Goal: Register for event/course

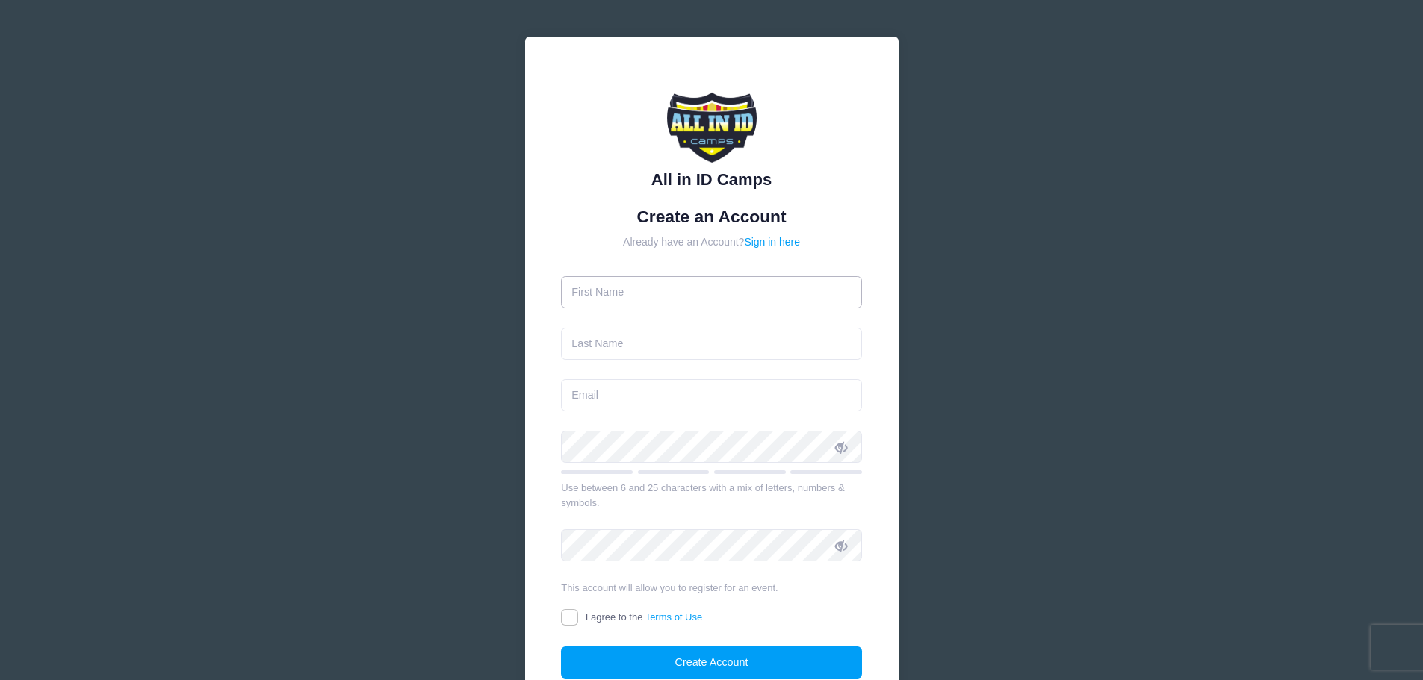
click at [602, 288] on input "text" at bounding box center [711, 292] width 301 height 32
type input "[PERSON_NAME]"
click at [588, 341] on input "text" at bounding box center [711, 344] width 301 height 32
type input "[PERSON_NAME]"
click at [597, 392] on input "email" at bounding box center [711, 395] width 301 height 32
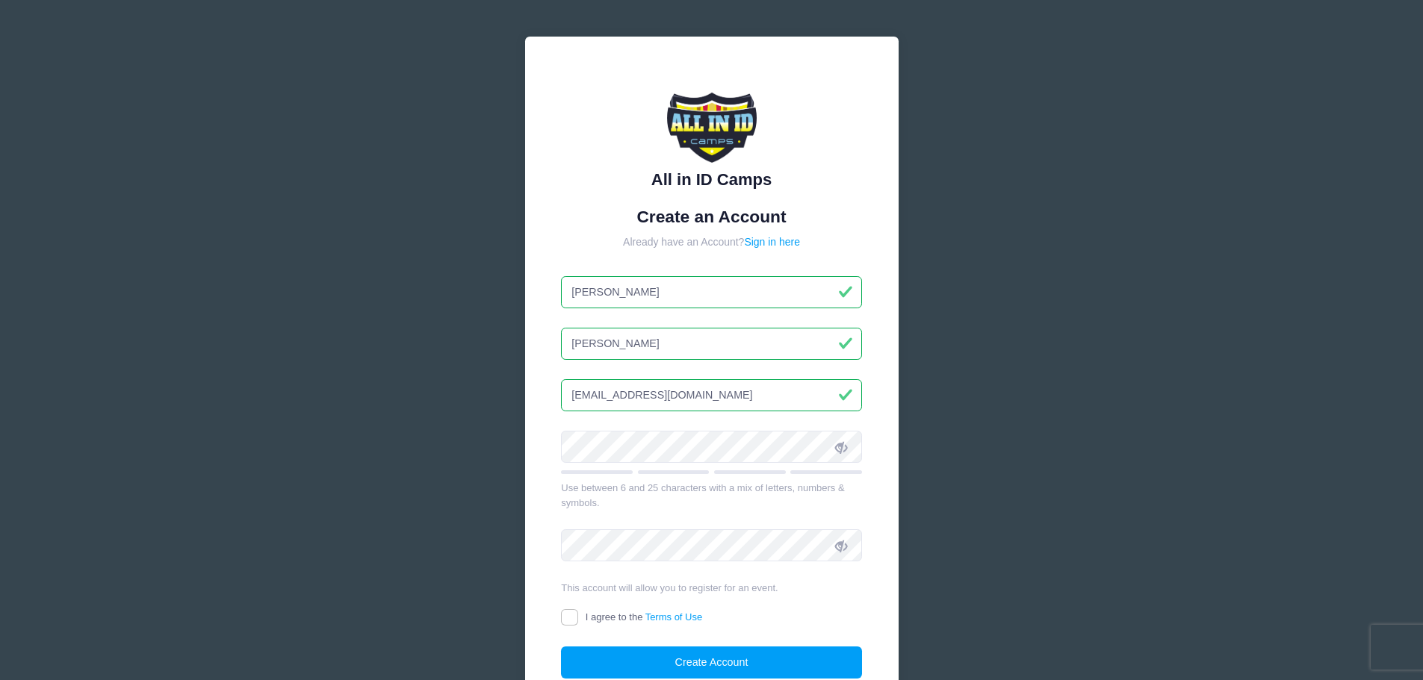
click at [583, 394] on input "[EMAIL_ADDRESS][DOMAIN_NAME]" at bounding box center [711, 395] width 301 height 32
type input "[EMAIL_ADDRESS][DOMAIN_NAME]"
click at [500, 439] on div "All in ID Camps Create an Account Already have an Account? Sign in here [PERSON…" at bounding box center [711, 406] width 447 height 812
click at [845, 444] on icon at bounding box center [841, 447] width 12 height 12
click at [568, 612] on input "I agree to the Terms of Use" at bounding box center [569, 617] width 17 height 17
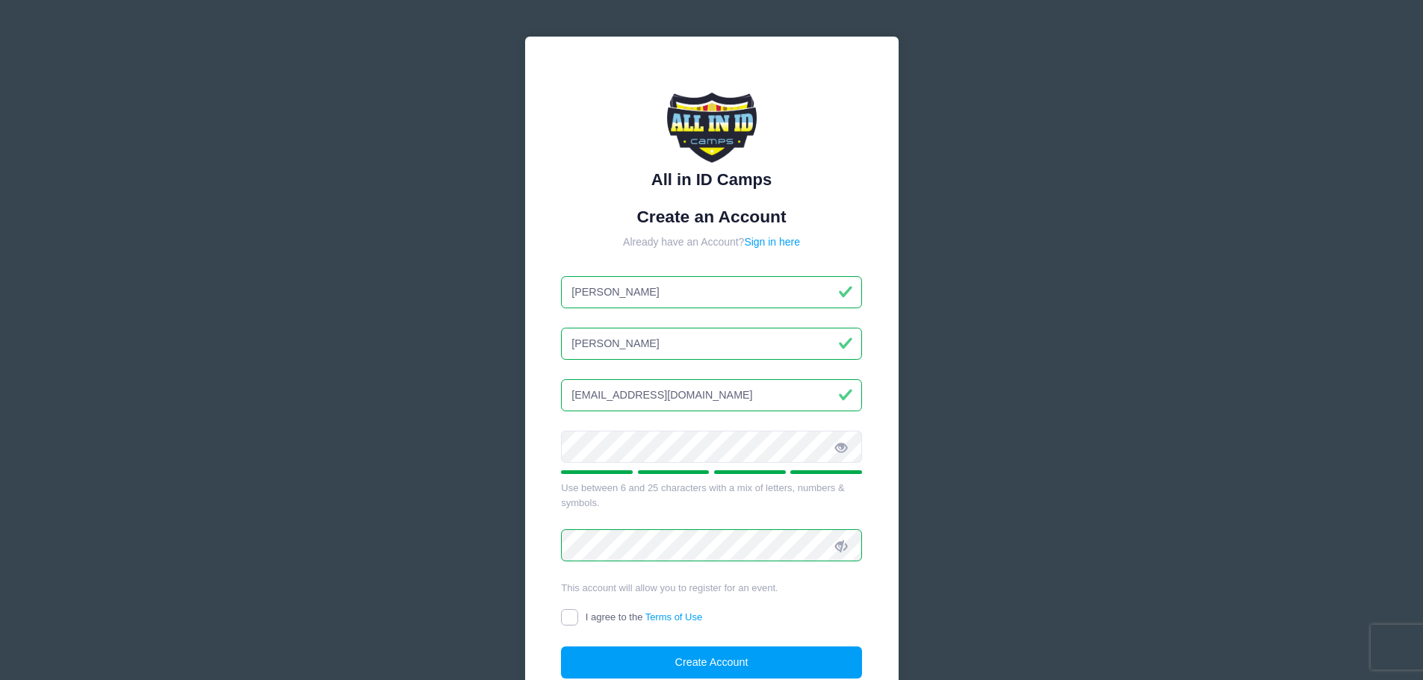
checkbox input "true"
click at [733, 662] on button "Create Account" at bounding box center [711, 663] width 301 height 32
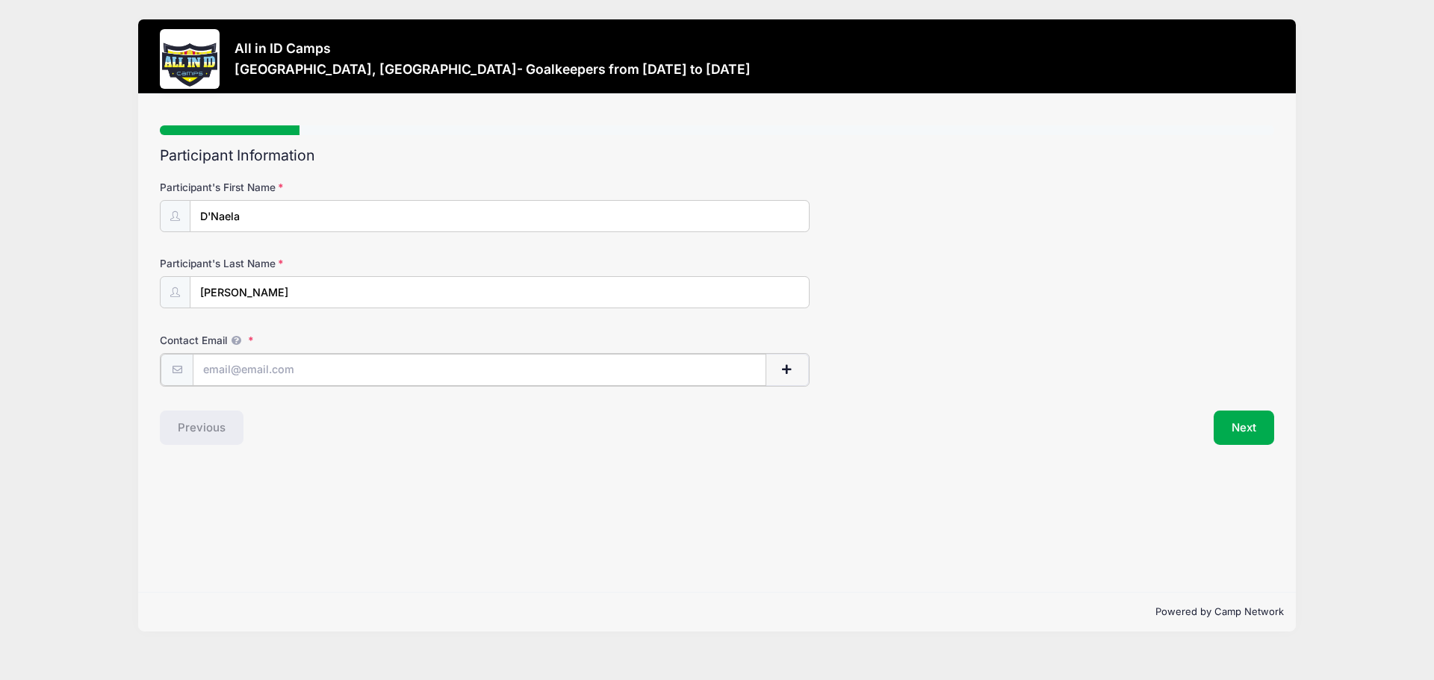
click at [229, 370] on input "Contact Email" at bounding box center [480, 370] width 574 height 32
click at [217, 367] on input "[EMAIL_ADDRESS][DOMAIN_NAME]" at bounding box center [480, 370] width 574 height 32
click at [226, 369] on input "stricitlysolinc@aol.com" at bounding box center [480, 370] width 574 height 32
click at [252, 365] on input "strictlysolinc@aol.com" at bounding box center [480, 370] width 574 height 32
type input "[EMAIL_ADDRESS][DOMAIN_NAME]"
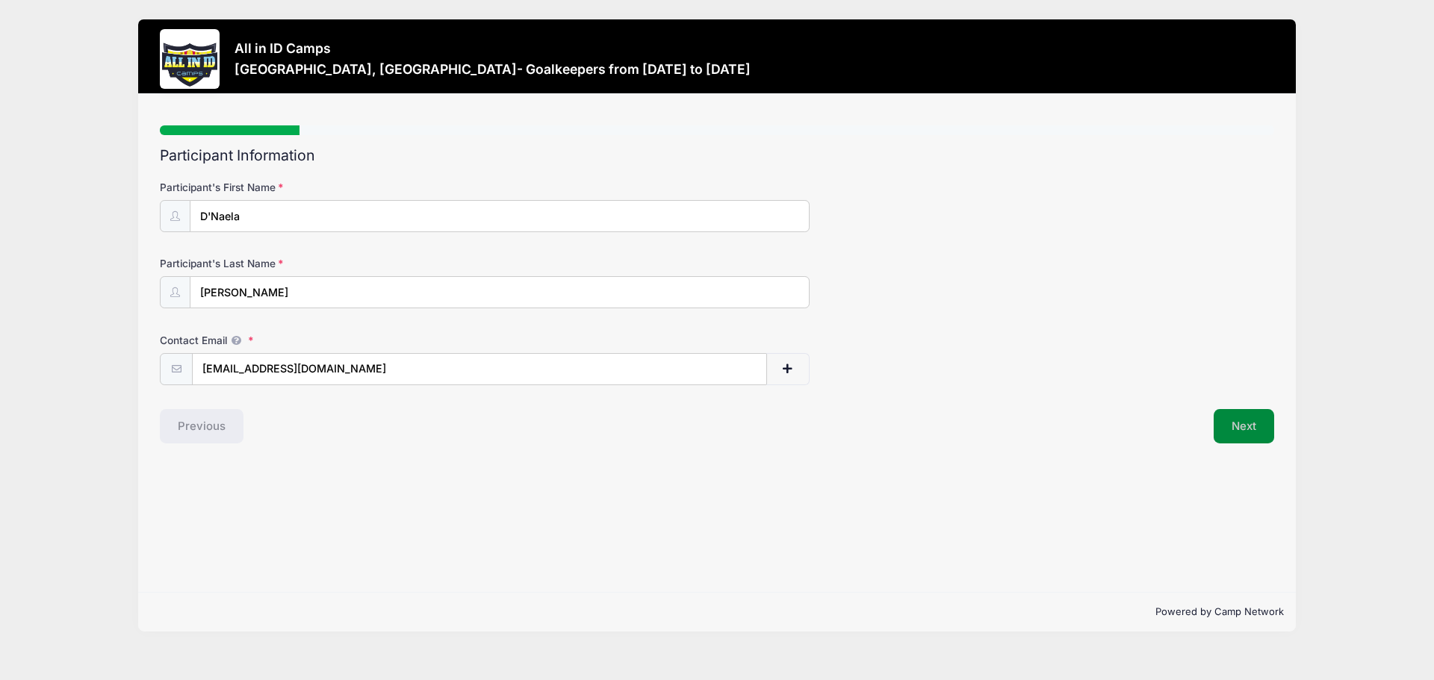
click at [1244, 424] on button "Next" at bounding box center [1243, 426] width 60 height 34
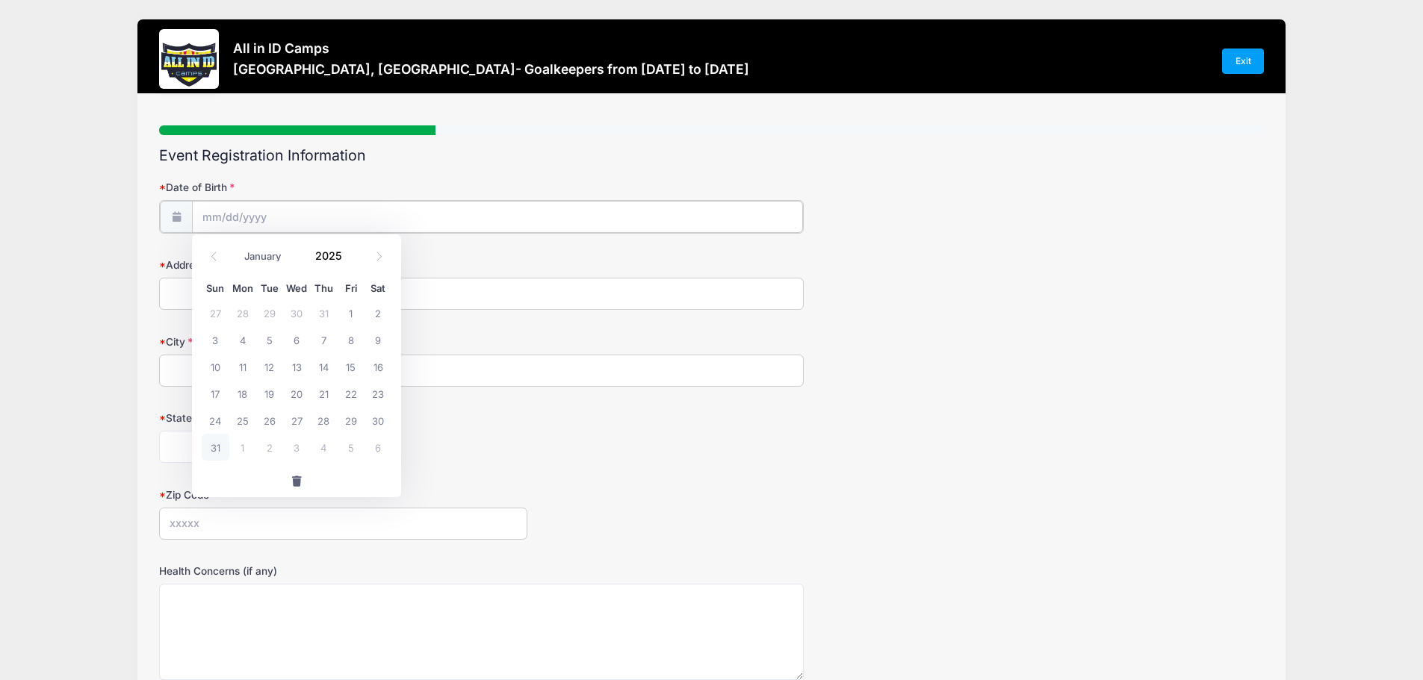
click at [209, 214] on input "Date of Birth" at bounding box center [497, 217] width 611 height 32
click at [231, 219] on input "Date of Birth" at bounding box center [497, 217] width 611 height 32
click at [270, 211] on input "Date of Birth" at bounding box center [497, 217] width 611 height 32
click at [211, 258] on icon at bounding box center [214, 257] width 10 height 10
click at [222, 261] on span at bounding box center [214, 256] width 25 height 25
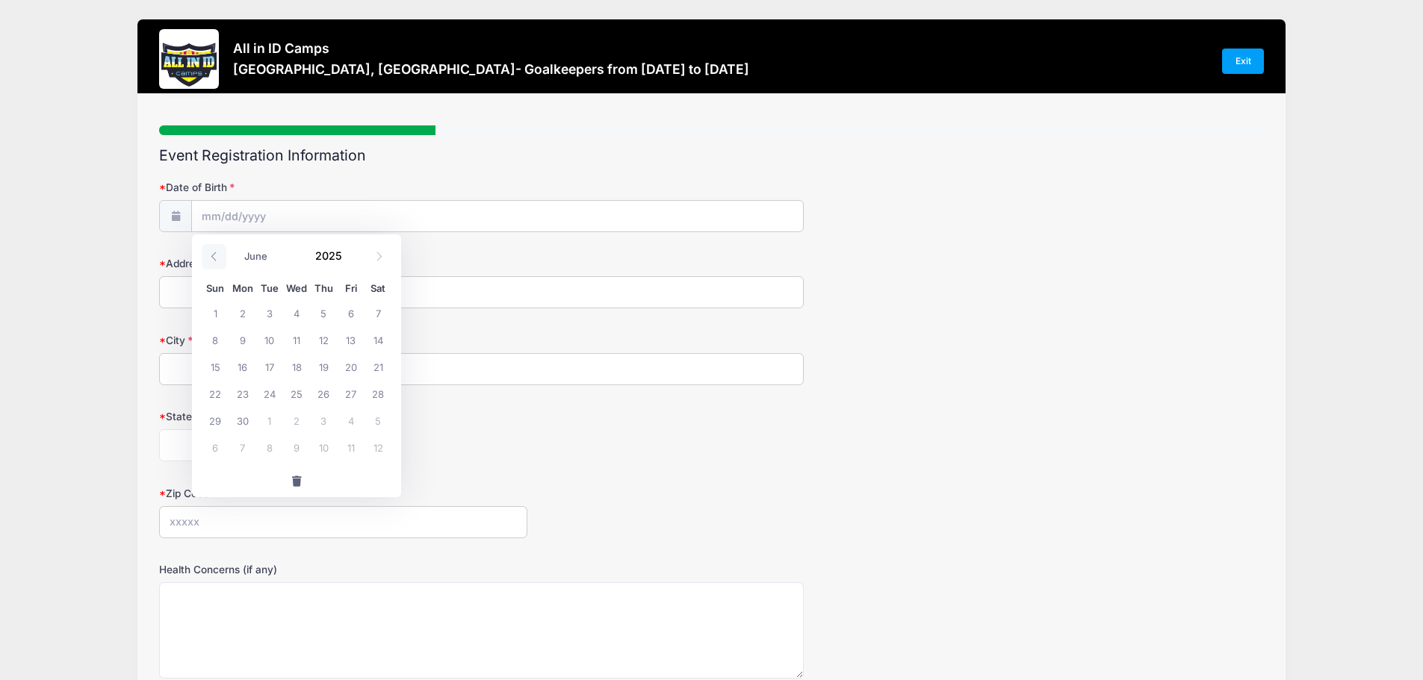
click at [222, 261] on span at bounding box center [214, 256] width 25 height 25
click at [377, 254] on icon at bounding box center [379, 257] width 10 height 10
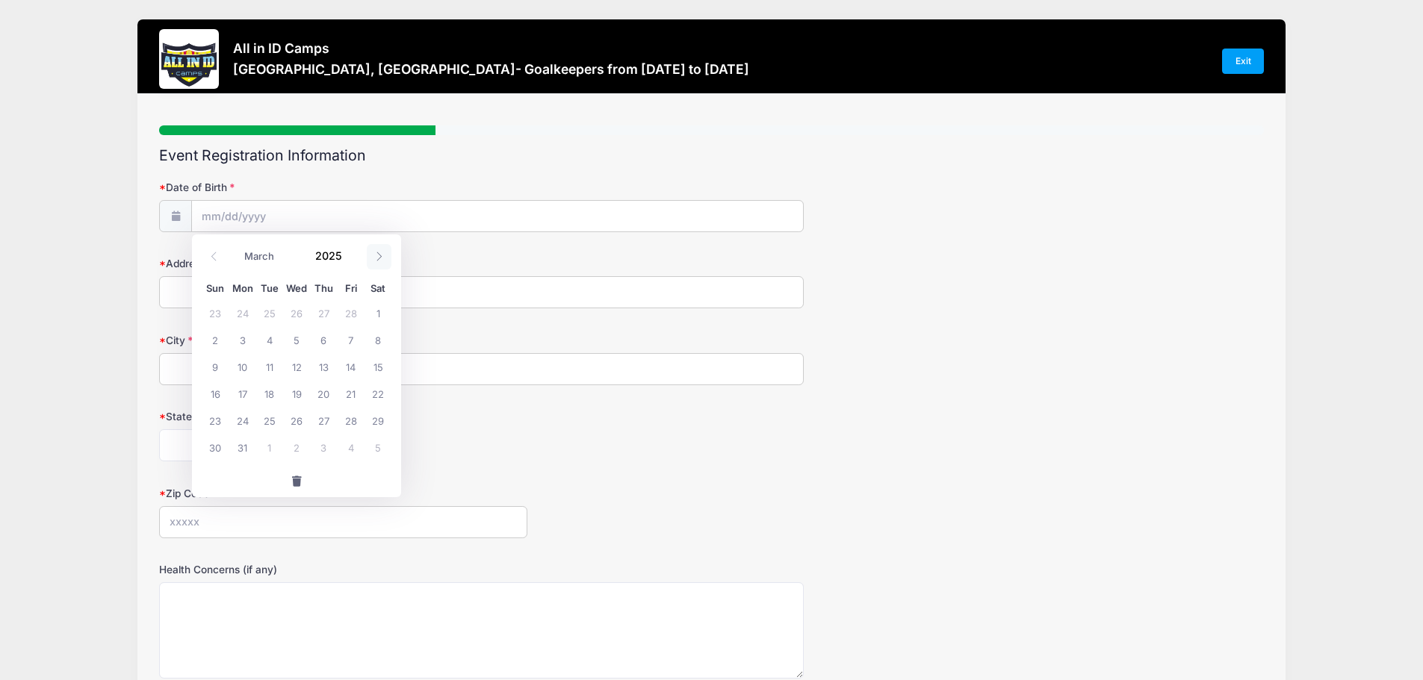
click at [376, 257] on icon at bounding box center [379, 257] width 10 height 10
select select "3"
click at [349, 312] on span "4" at bounding box center [351, 312] width 27 height 27
type input "04/04/2025"
click at [283, 216] on input "04/04/2025" at bounding box center [497, 217] width 611 height 32
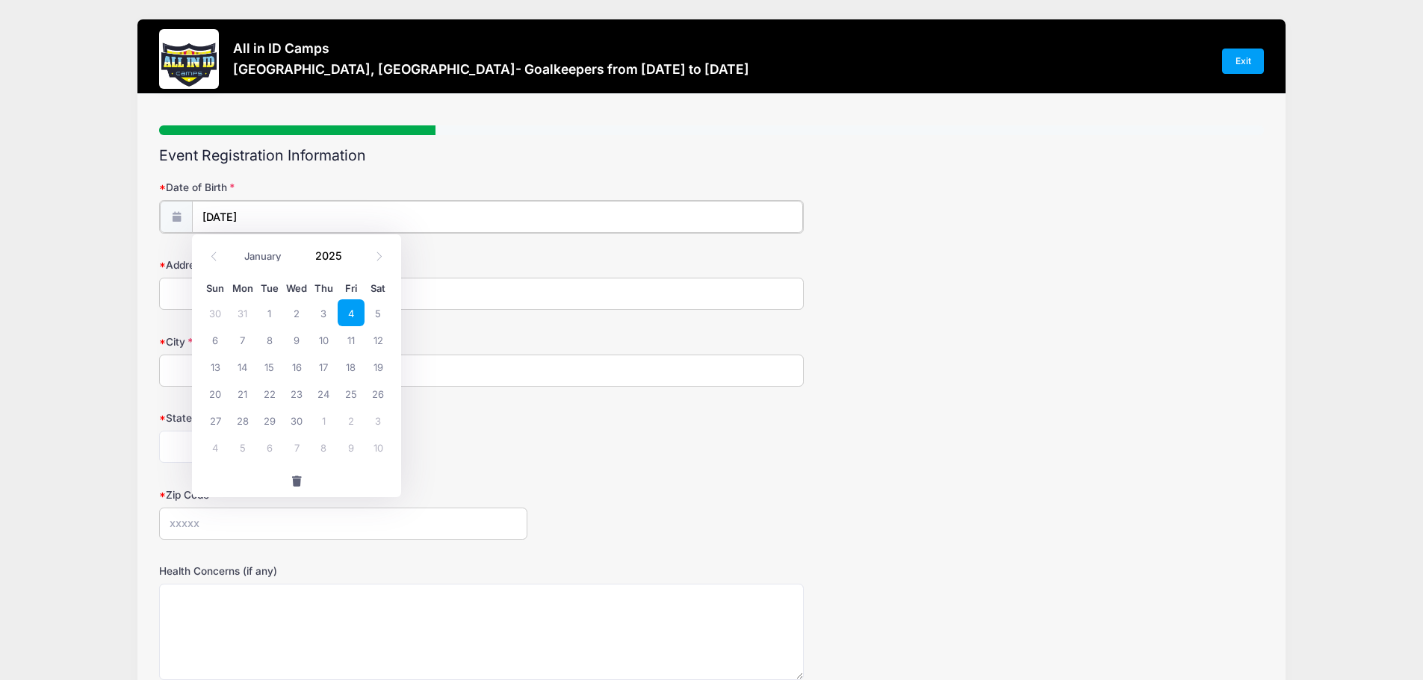
click at [274, 212] on input "04/04/2025" at bounding box center [497, 217] width 611 height 32
click at [350, 260] on span at bounding box center [351, 261] width 10 height 11
click at [350, 258] on span at bounding box center [351, 261] width 10 height 11
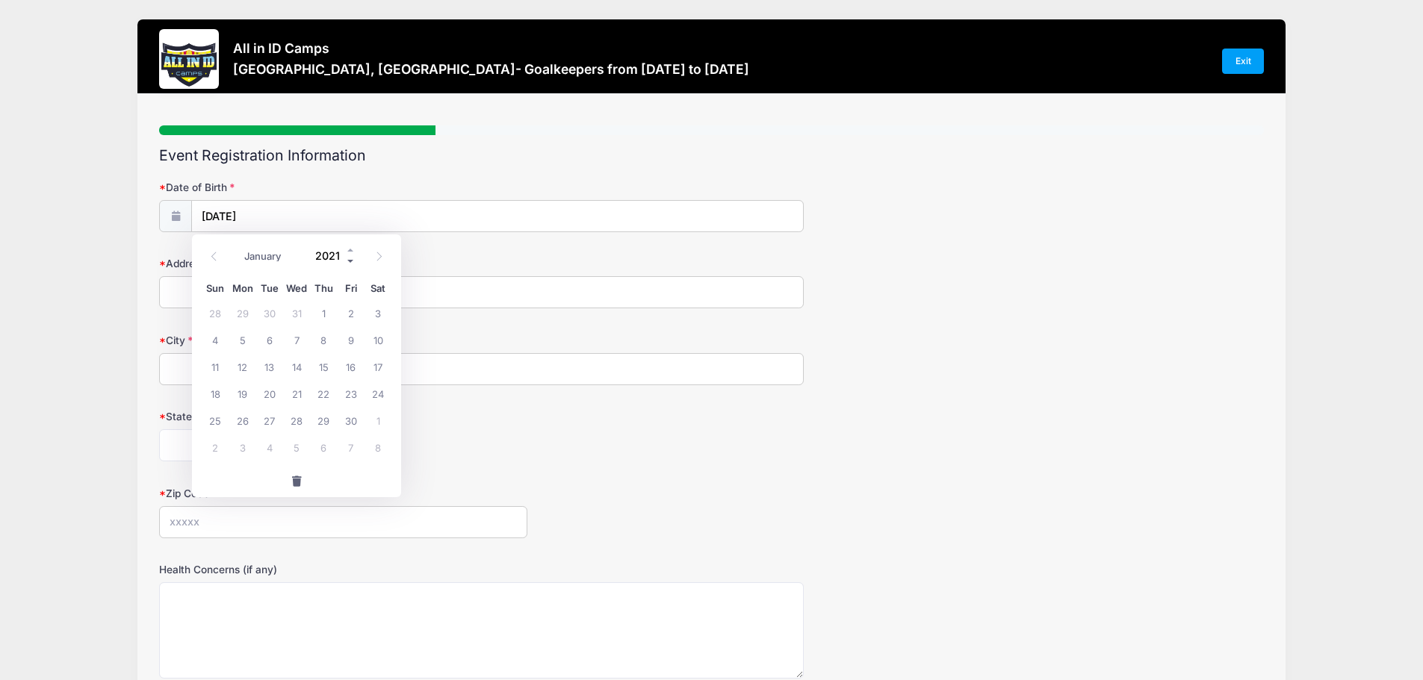
click at [350, 258] on span at bounding box center [351, 261] width 10 height 11
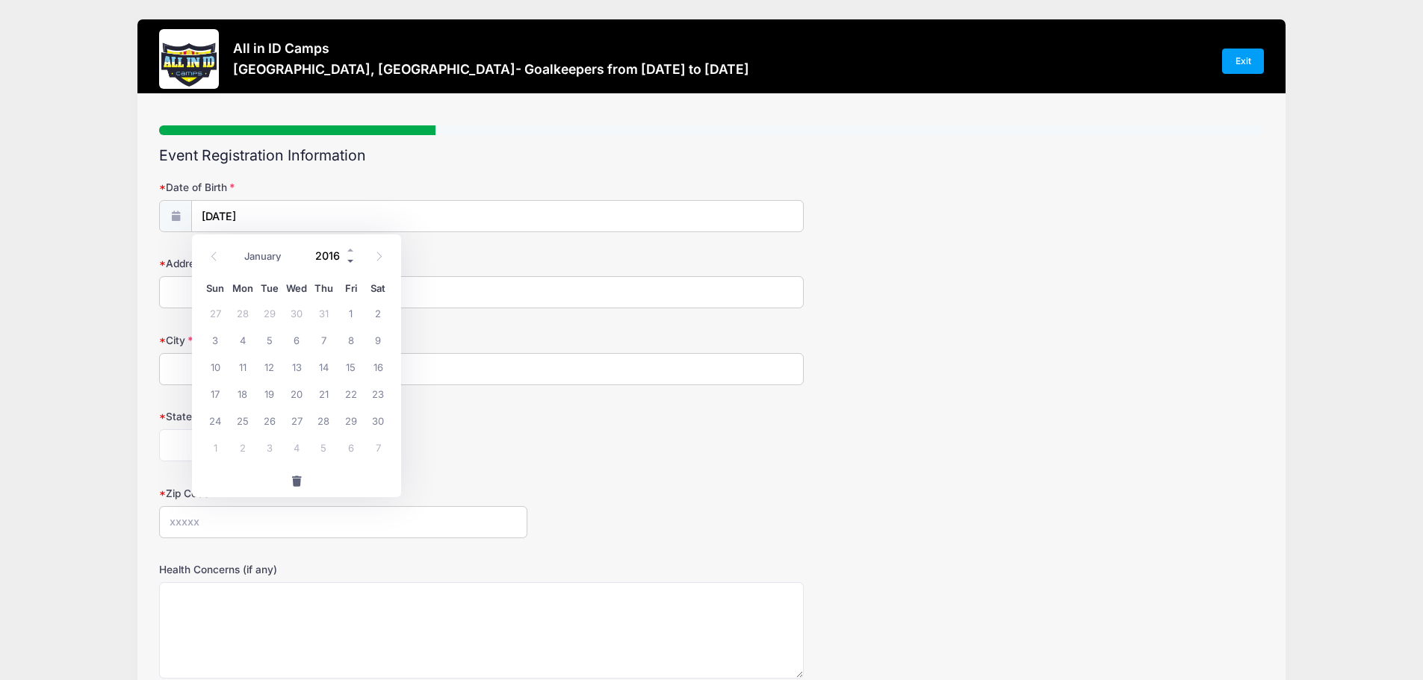
click at [350, 258] on span at bounding box center [351, 261] width 10 height 11
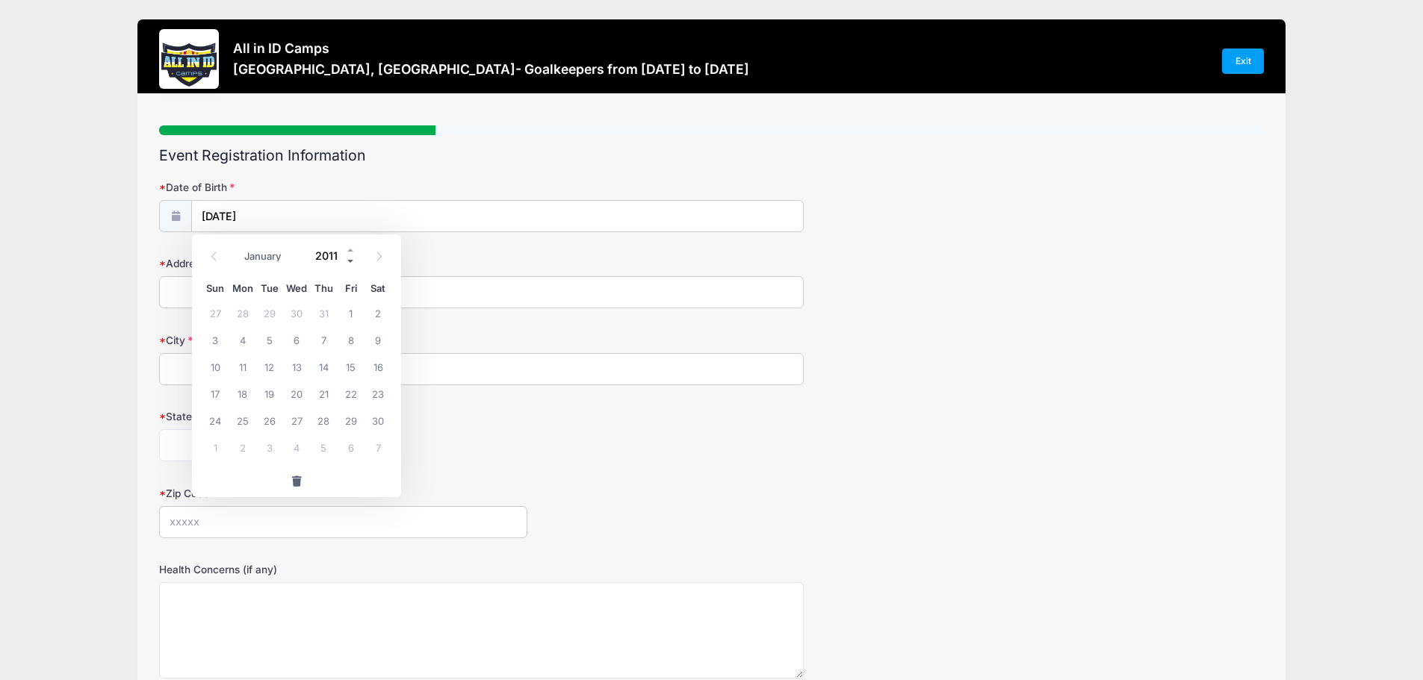
click at [350, 258] on span at bounding box center [351, 261] width 10 height 11
type input "2008"
click at [329, 255] on input "2008" at bounding box center [332, 256] width 49 height 22
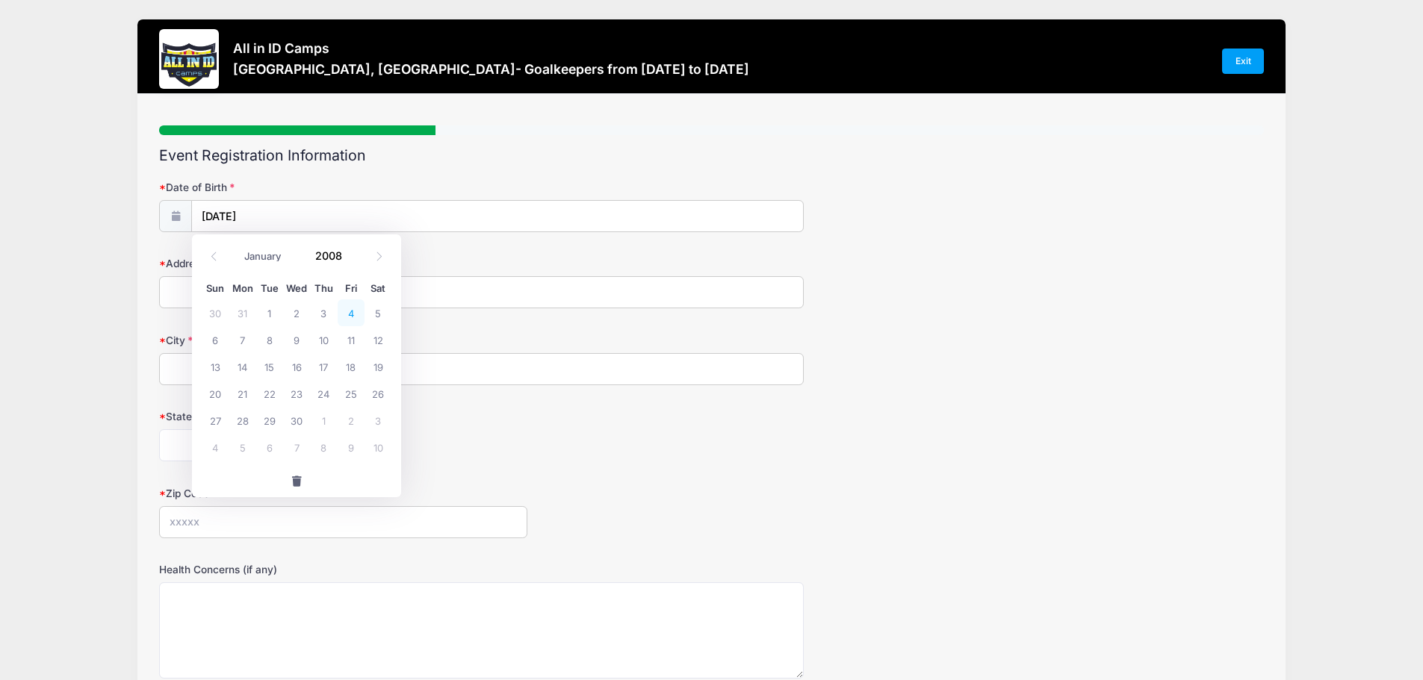
click at [356, 317] on span "4" at bounding box center [351, 312] width 27 height 27
type input "04/04/2008"
click at [190, 289] on input "Address" at bounding box center [481, 292] width 644 height 32
type input "10511 SW 50 Street"
type input "Cooper City"
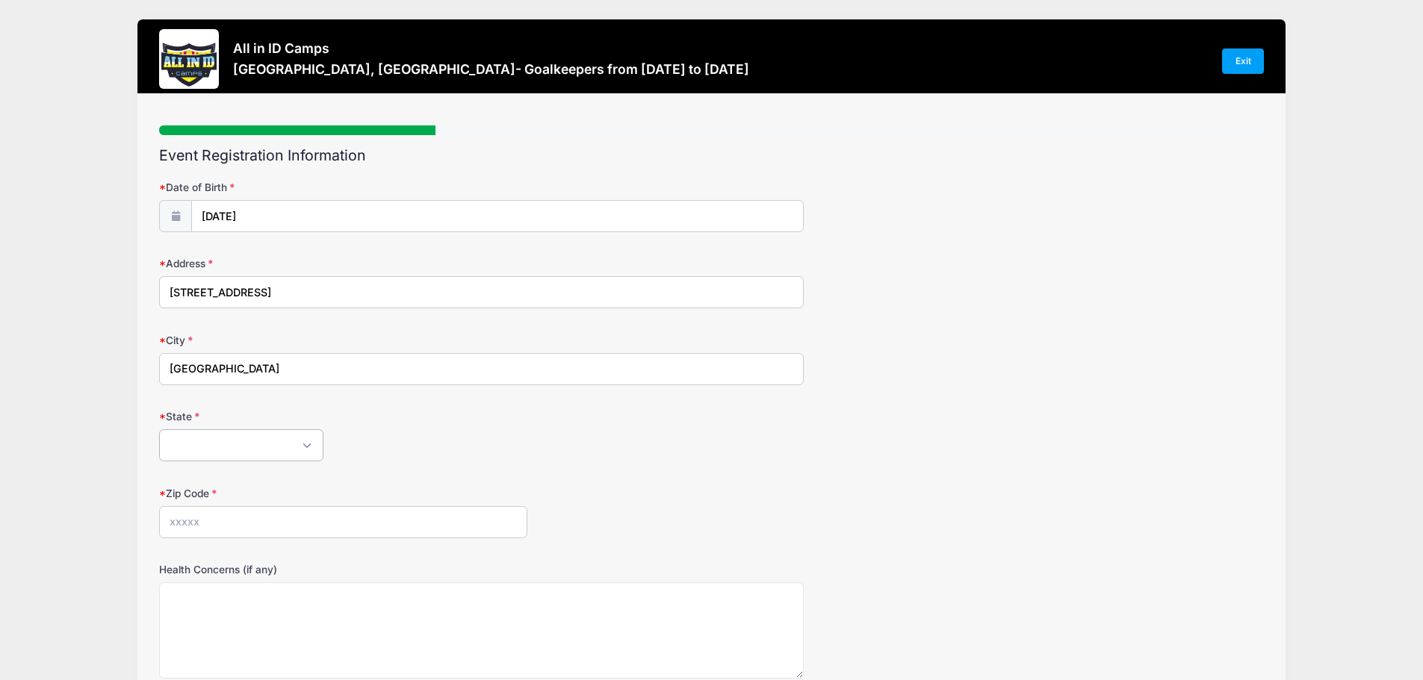
select select "FL"
type input "33328"
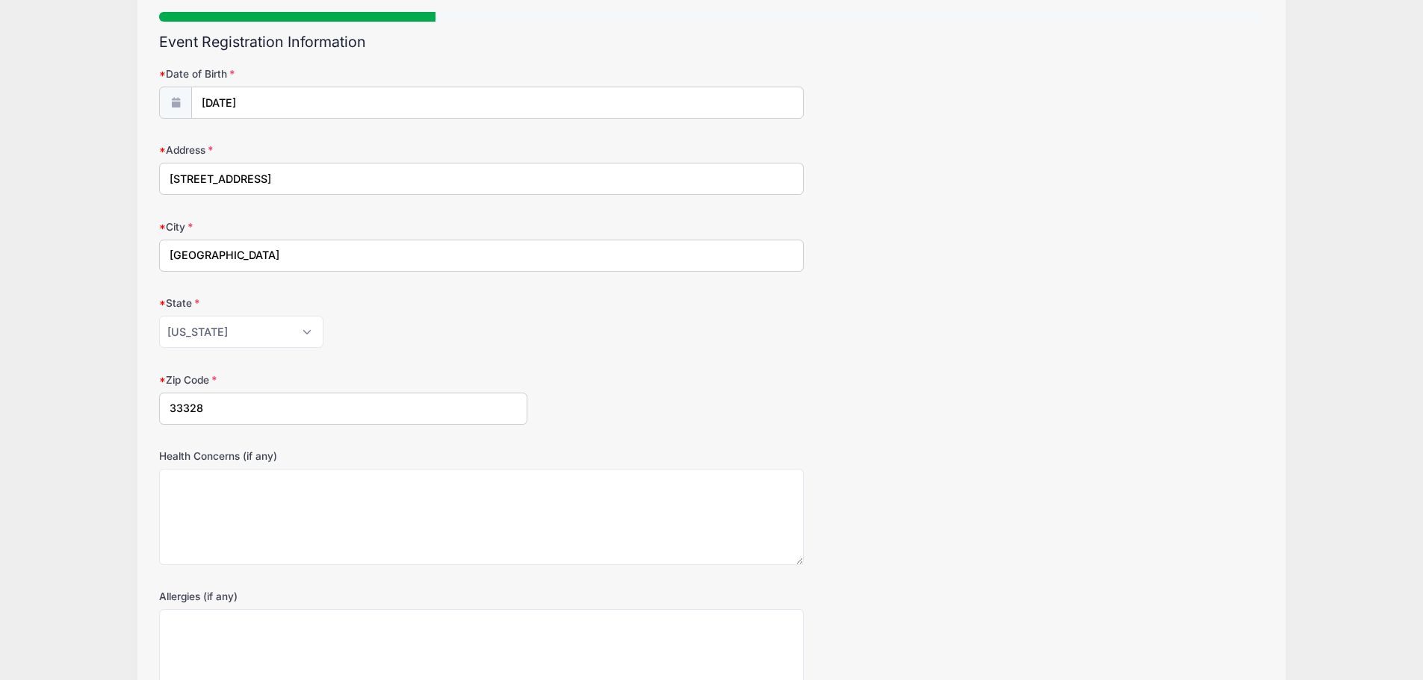
scroll to position [130, 0]
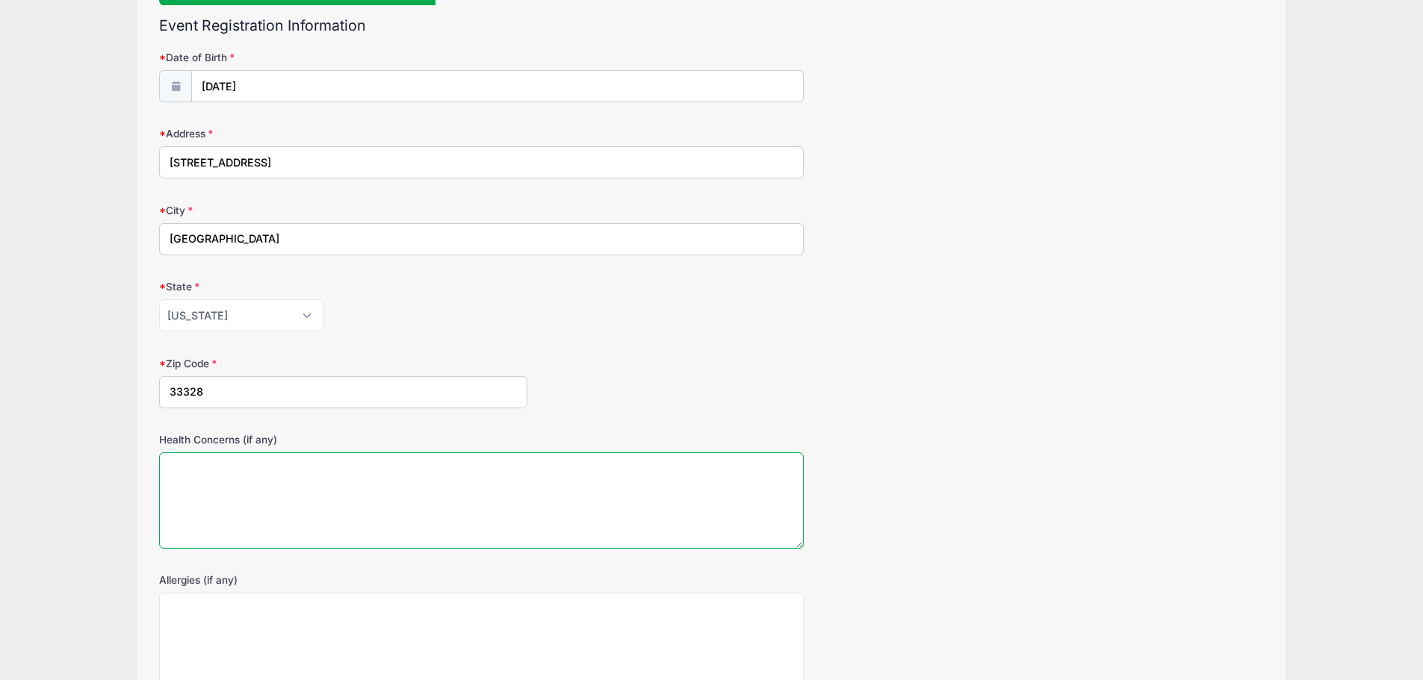
click at [284, 487] on textarea "Health Concerns (if any)" at bounding box center [481, 501] width 644 height 96
type textarea "None"
click at [238, 627] on textarea "Allergies (if any)" at bounding box center [481, 641] width 644 height 96
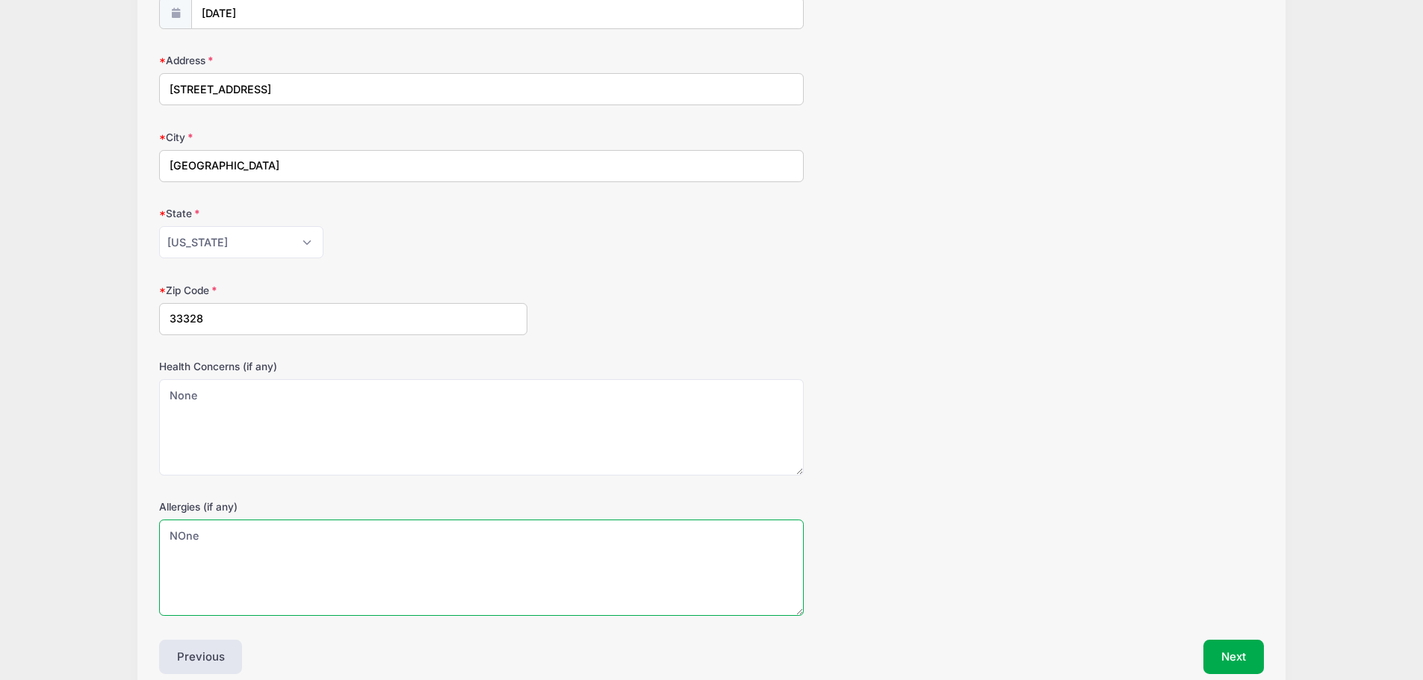
scroll to position [276, 0]
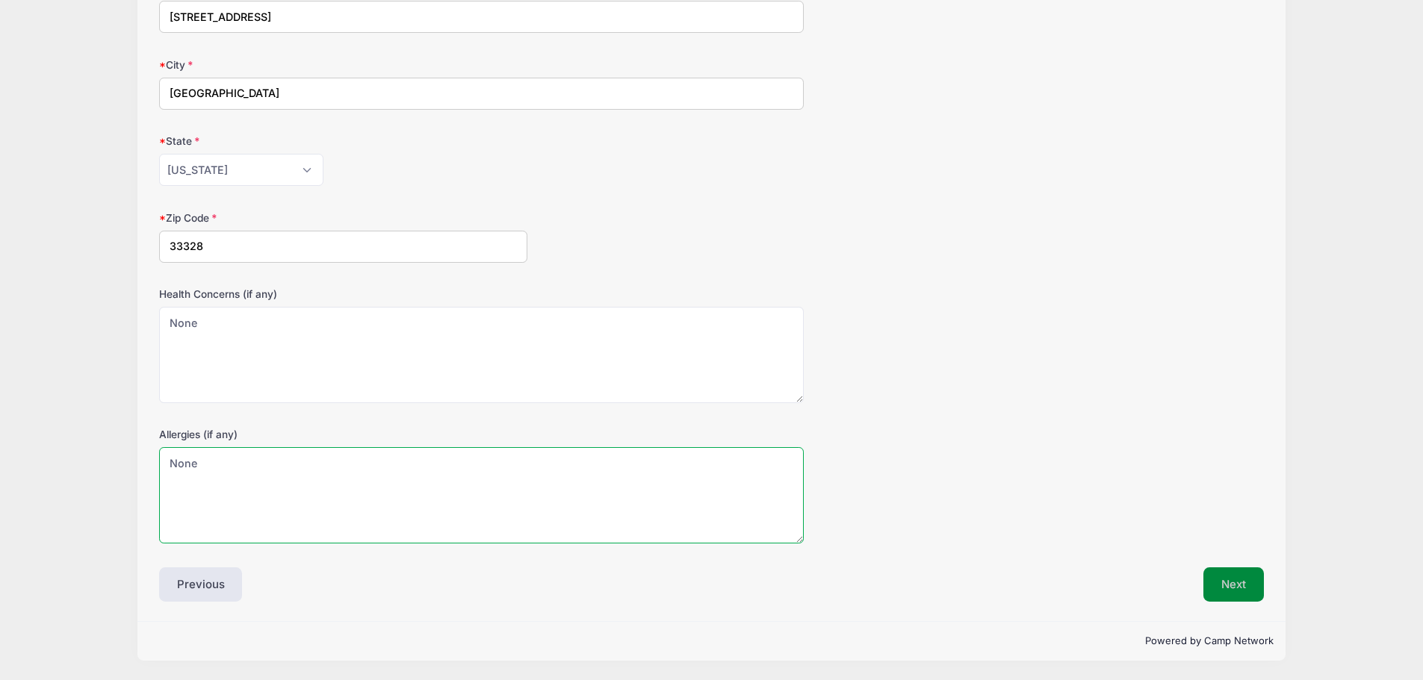
type textarea "None"
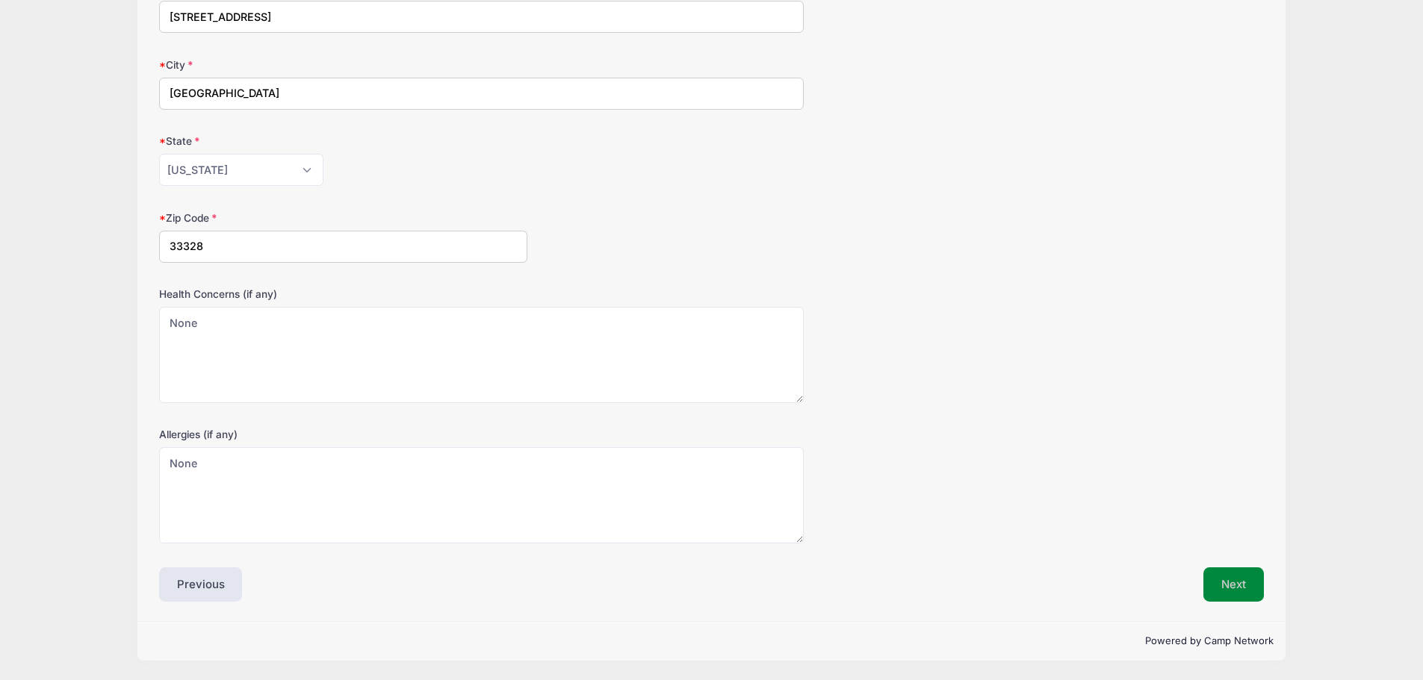
click at [1246, 576] on button "Next" at bounding box center [1233, 585] width 60 height 34
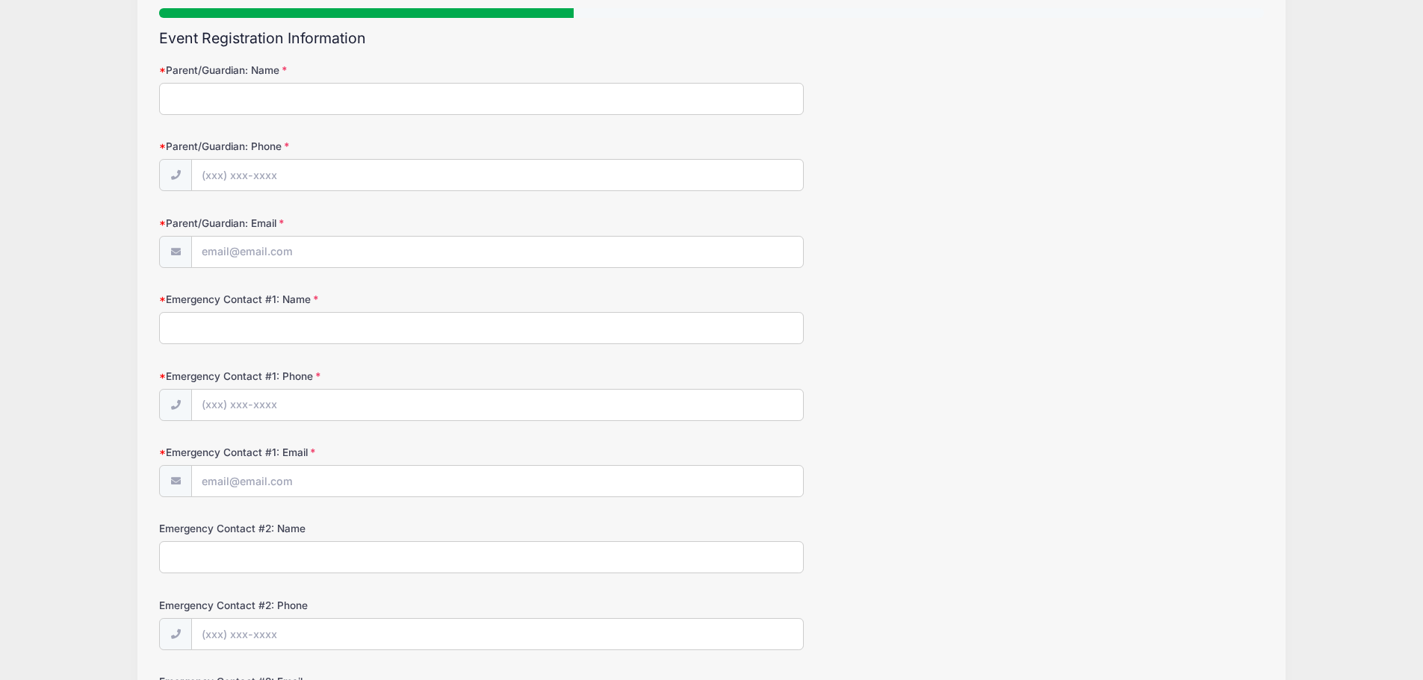
scroll to position [0, 0]
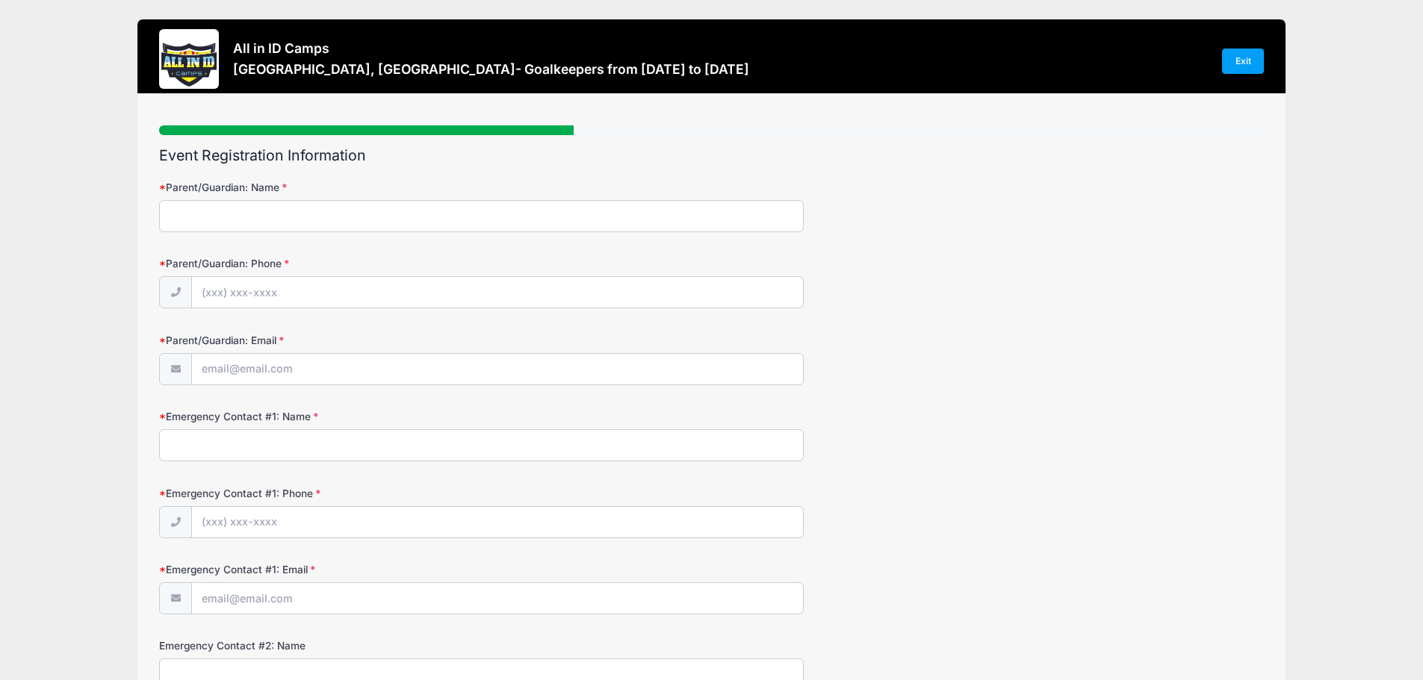
click at [226, 220] on input "Parent/Guardian: Name" at bounding box center [481, 216] width 644 height 32
type input "Linda Myers"
click at [234, 288] on input "Parent/Guardian: Phone" at bounding box center [497, 293] width 611 height 32
type input "(305) 903-3224"
click at [208, 370] on input "Parent/Guardian: Email" at bounding box center [497, 370] width 611 height 32
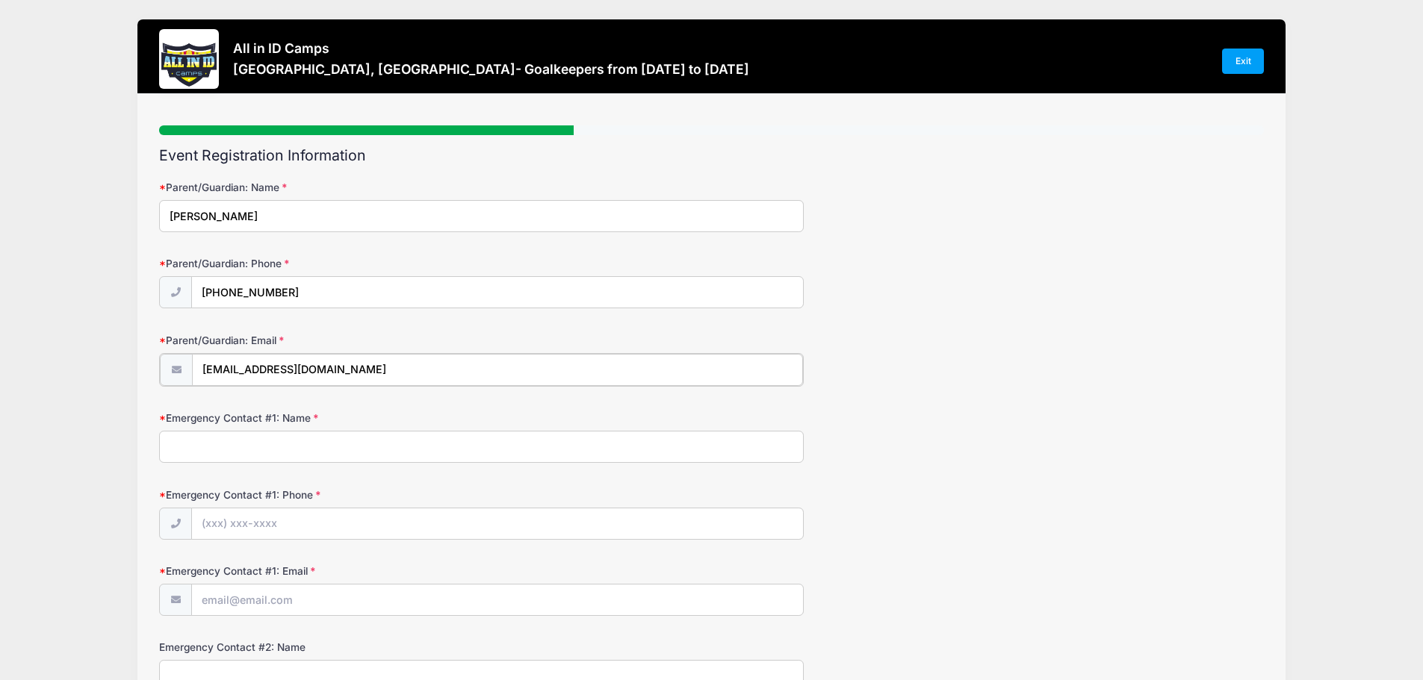
type input "[EMAIL_ADDRESS][DOMAIN_NAME]"
click at [215, 443] on input "Emergency Contact #1: Name" at bounding box center [481, 445] width 644 height 32
type input "Tamekia Fisher-Dixon"
click at [218, 509] on input "Emergency Contact #1: Phone" at bounding box center [497, 523] width 611 height 32
type input "(305) 588-4828"
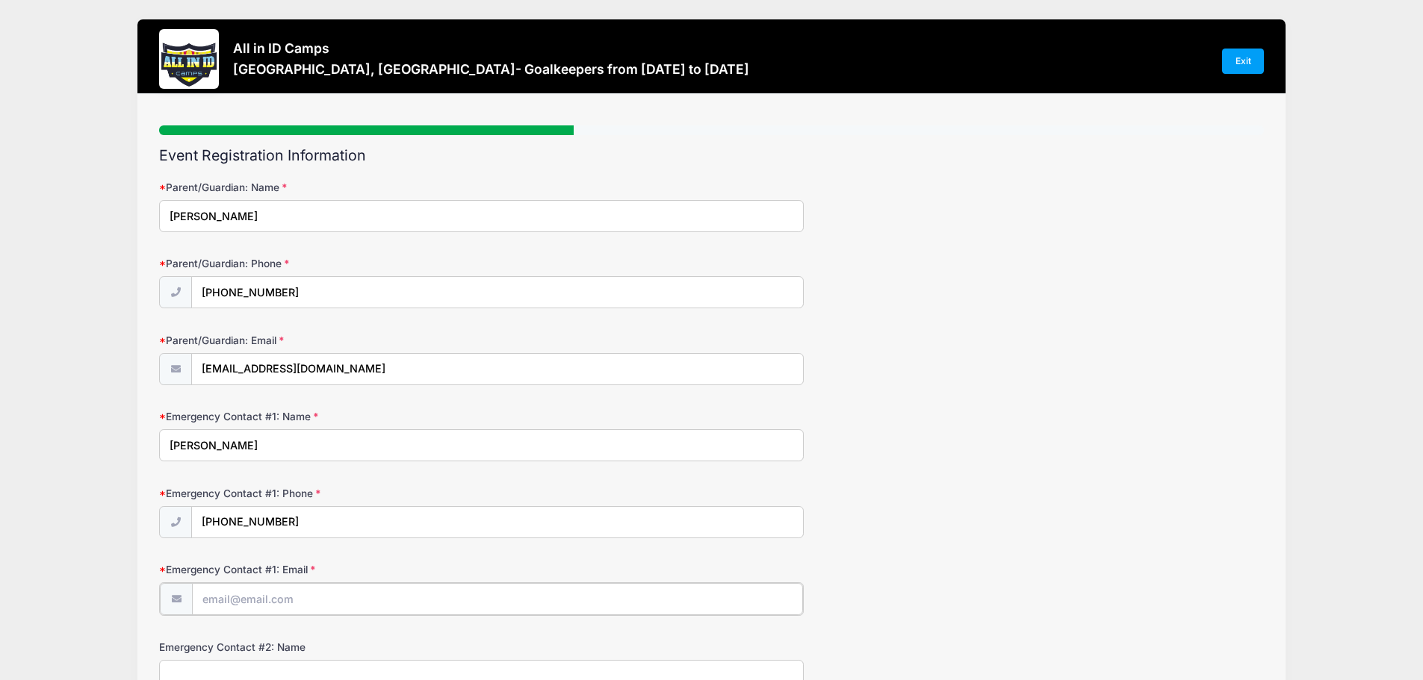
click at [237, 601] on input "Emergency Contact #1: Email" at bounding box center [497, 599] width 611 height 32
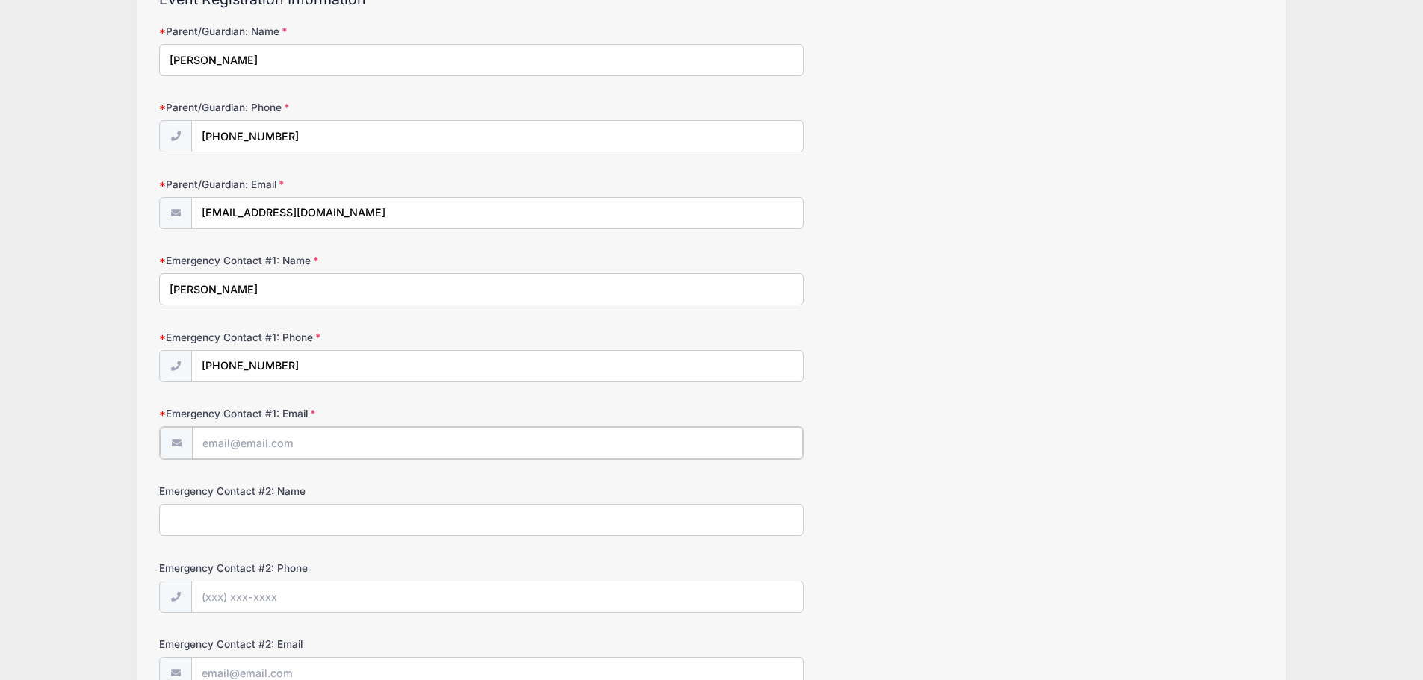
scroll to position [175, 0]
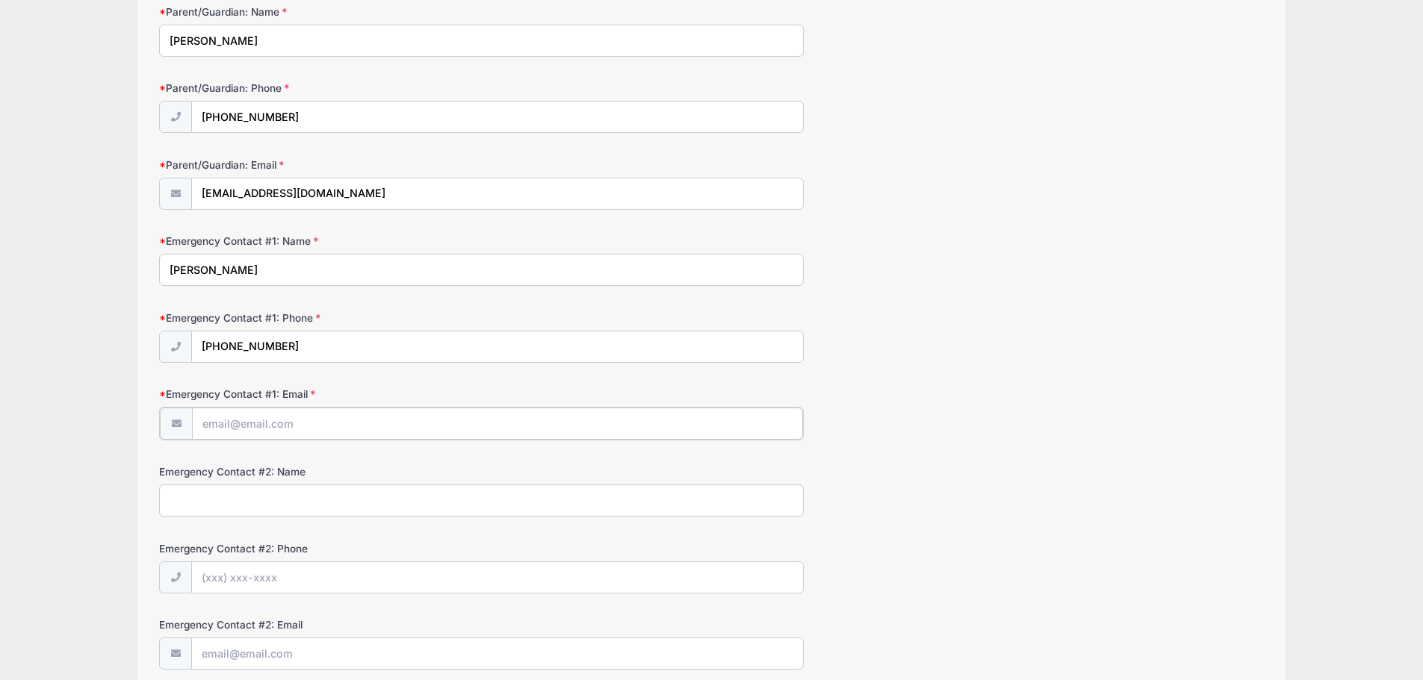
click at [200, 420] on input "Emergency Contact #1: Email" at bounding box center [497, 424] width 611 height 32
click at [208, 422] on input "Emergency Contact #1: Email" at bounding box center [497, 424] width 611 height 32
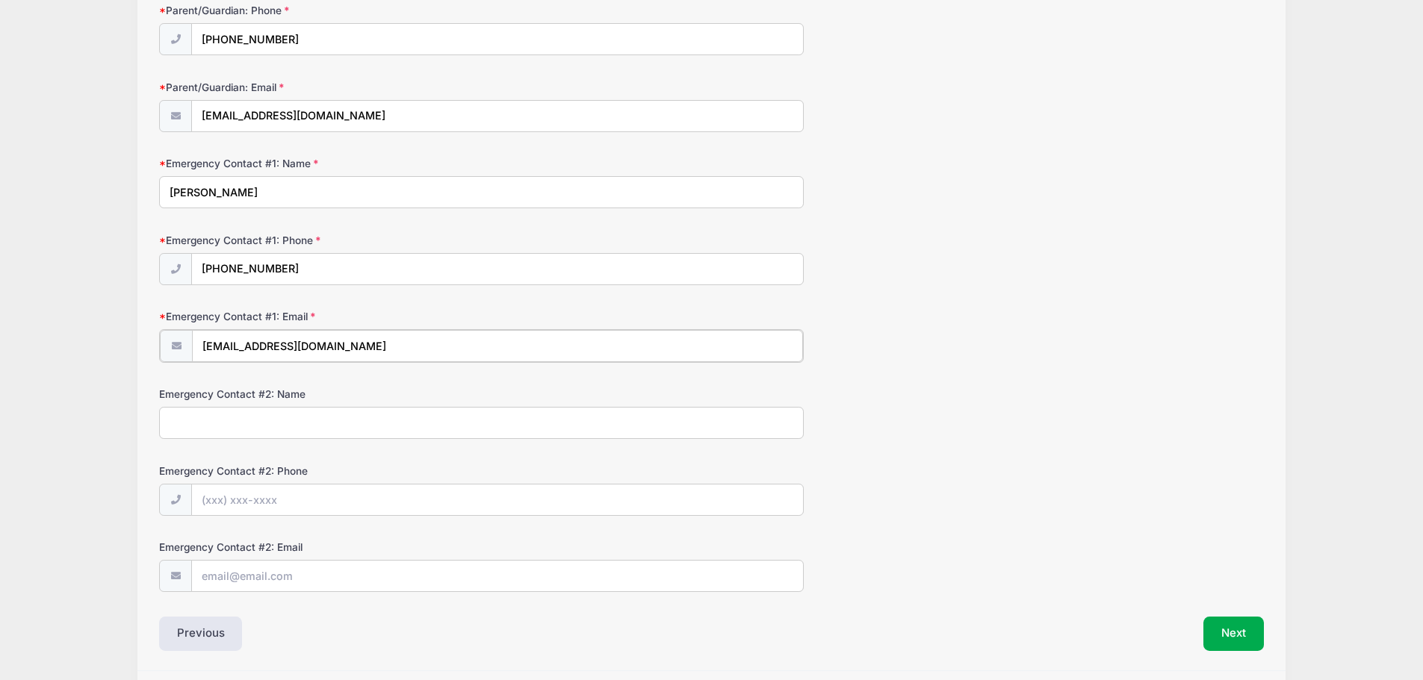
scroll to position [302, 0]
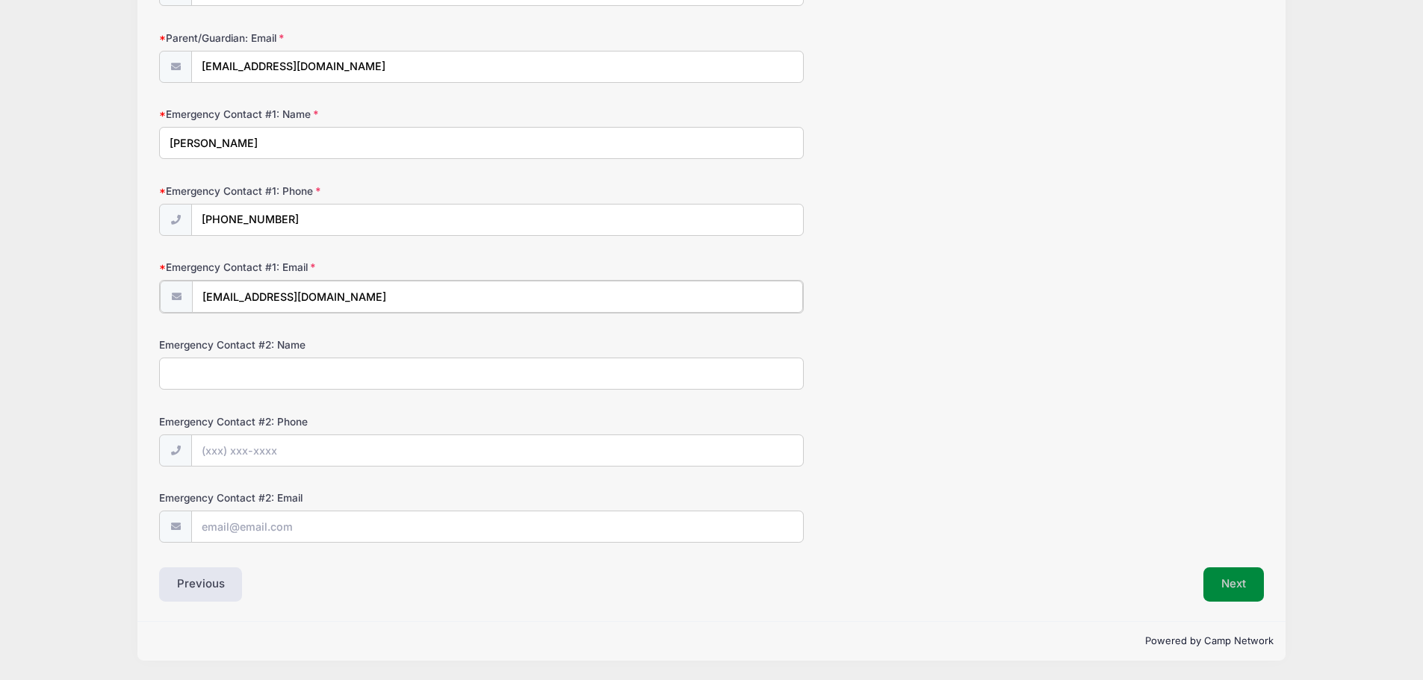
type input "tamekiafisher@bellsouth.net"
click at [1224, 585] on button "Next" at bounding box center [1233, 585] width 60 height 34
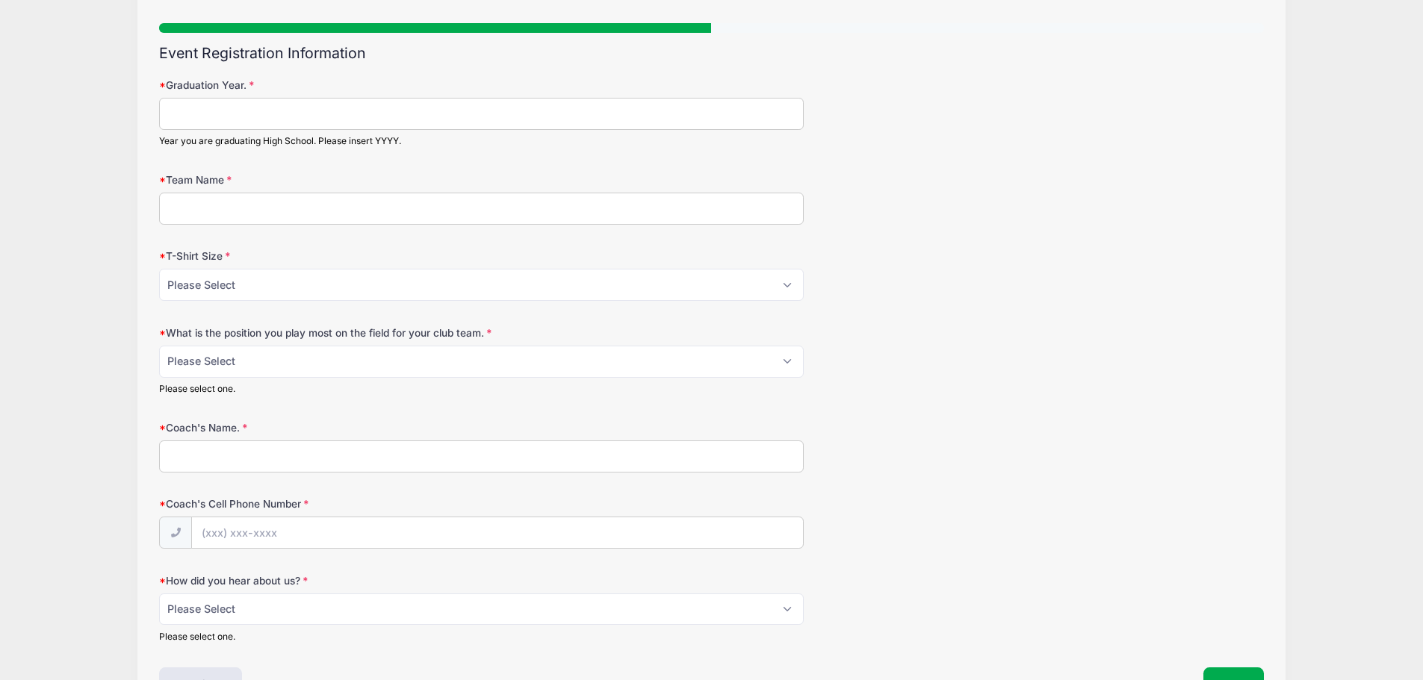
scroll to position [0, 0]
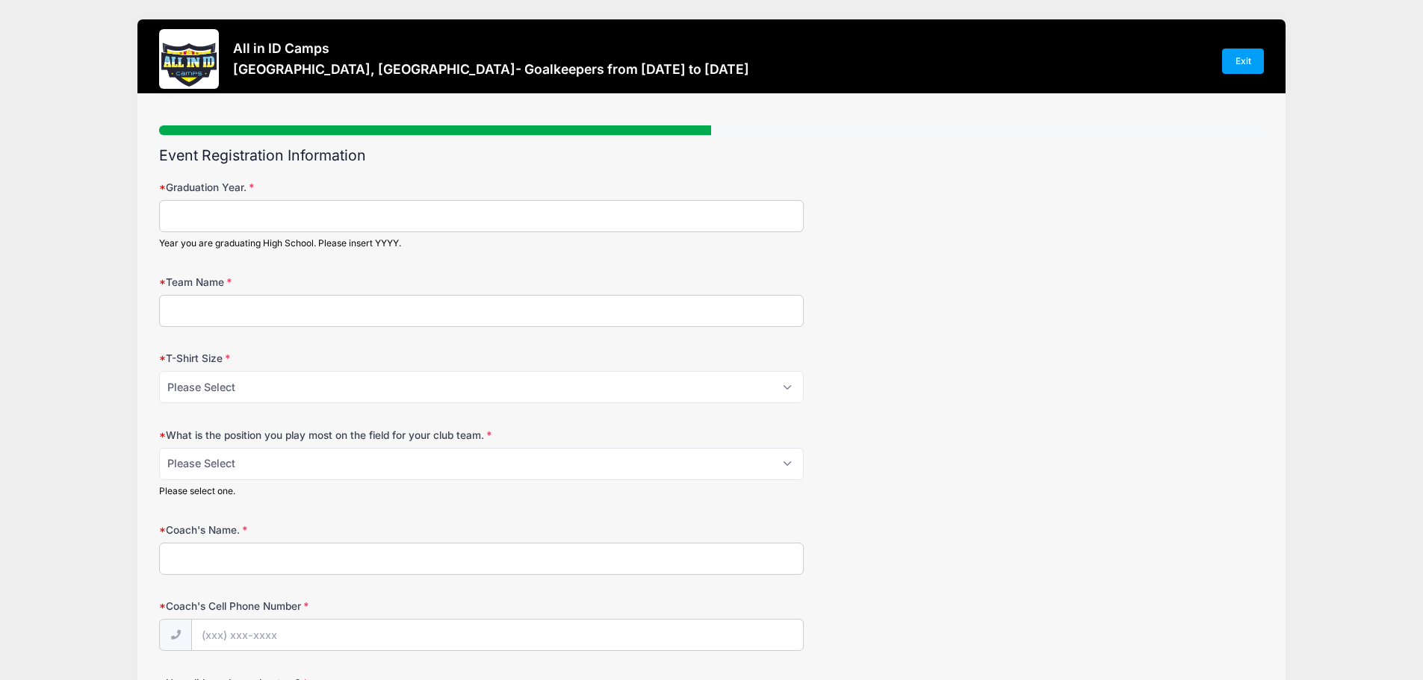
click at [209, 227] on input "Graduation Year." at bounding box center [481, 216] width 644 height 32
type input "2026"
click at [189, 307] on input "Team Name" at bounding box center [481, 311] width 644 height 32
type input "N"
click at [189, 307] on input "Independant" at bounding box center [481, 311] width 644 height 32
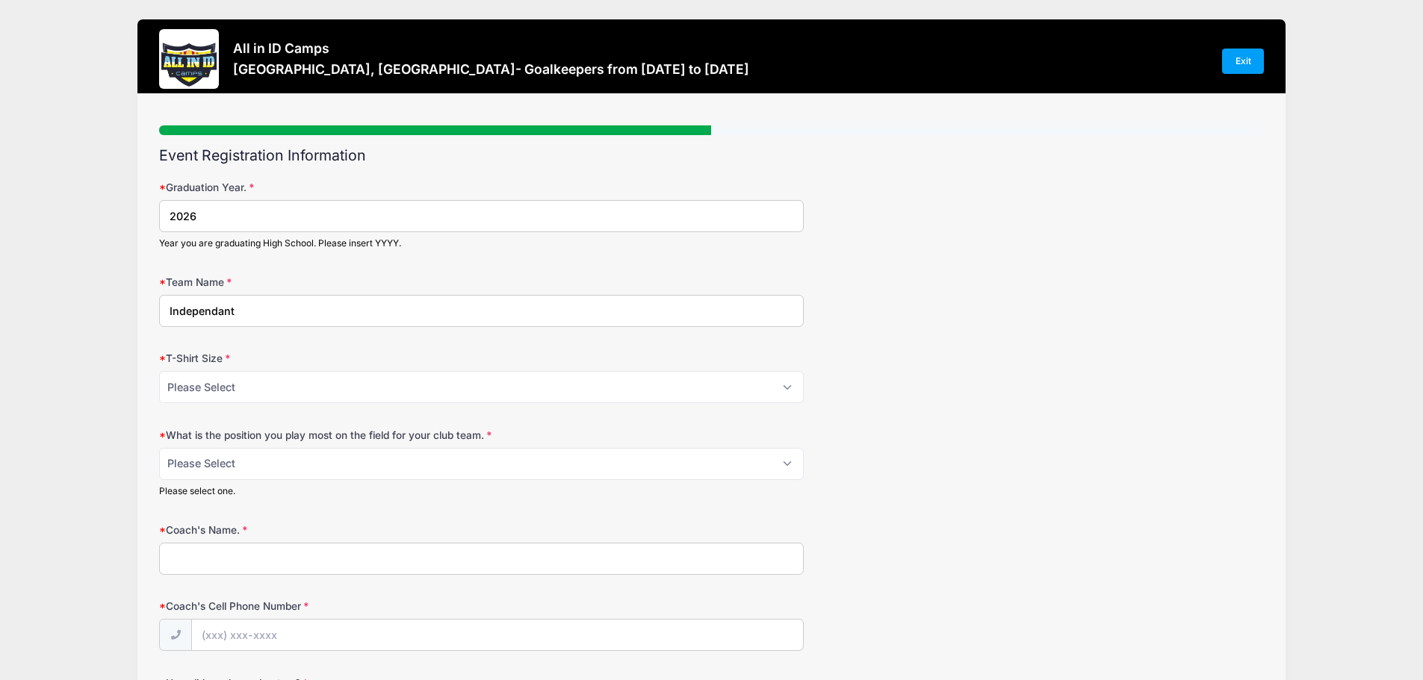
click at [201, 311] on input "Independant" at bounding box center [481, 311] width 644 height 32
click at [167, 303] on input "Independent" at bounding box center [481, 311] width 644 height 32
type input "N/A-Independent"
click at [223, 393] on select "Please Select YM YL AS AM AL AXL" at bounding box center [481, 387] width 644 height 32
select select "AL"
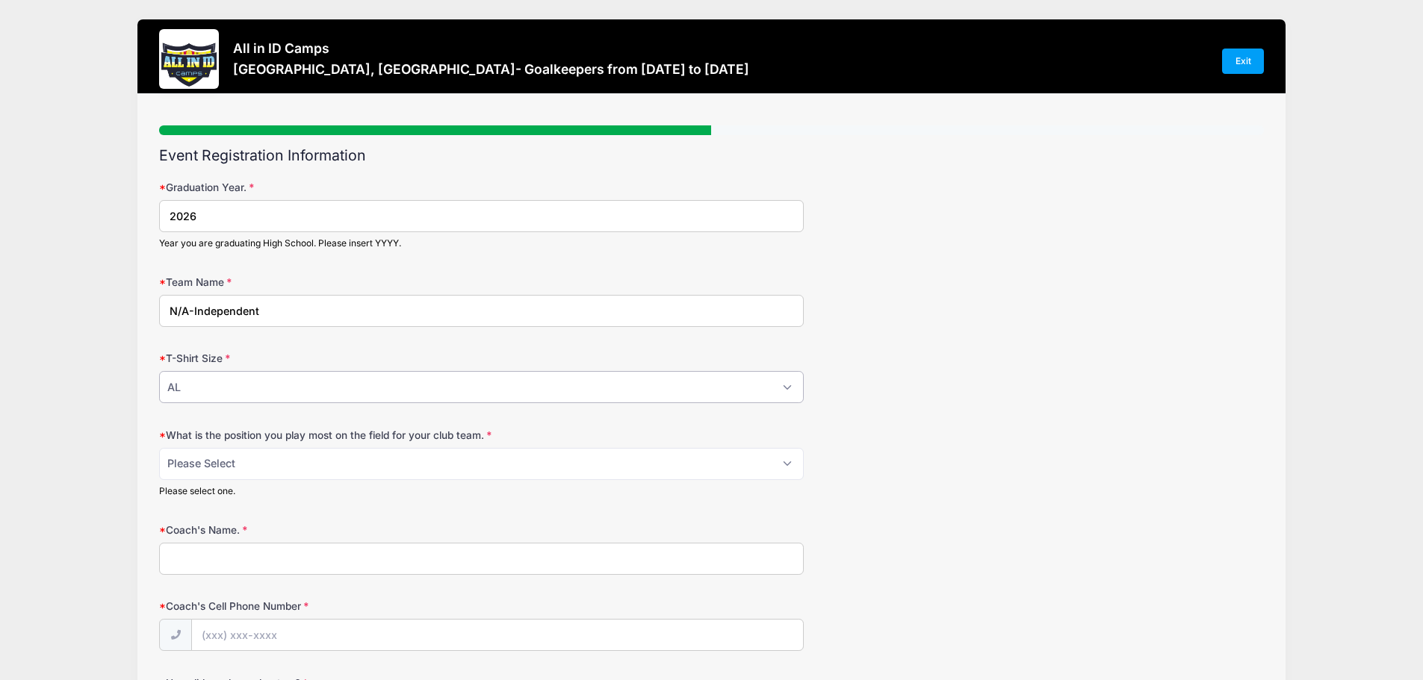
click at [159, 371] on select "Please Select YM YL AS AM AL AXL" at bounding box center [481, 387] width 644 height 32
click at [284, 467] on select "Please Select 1-GK 2-RB 3-LB 4-CB 5-CB 6-DCM 7- Right Winger 8- CM 9-Striker 10…" at bounding box center [481, 464] width 644 height 32
select select "1-GK"
click at [159, 448] on select "Please Select 1-GK 2-RB 3-LB 4-CB 5-CB 6-DCM 7- Right Winger 8- CM 9-Striker 10…" at bounding box center [481, 464] width 644 height 32
click at [209, 558] on input "Coach's Name." at bounding box center [481, 559] width 644 height 32
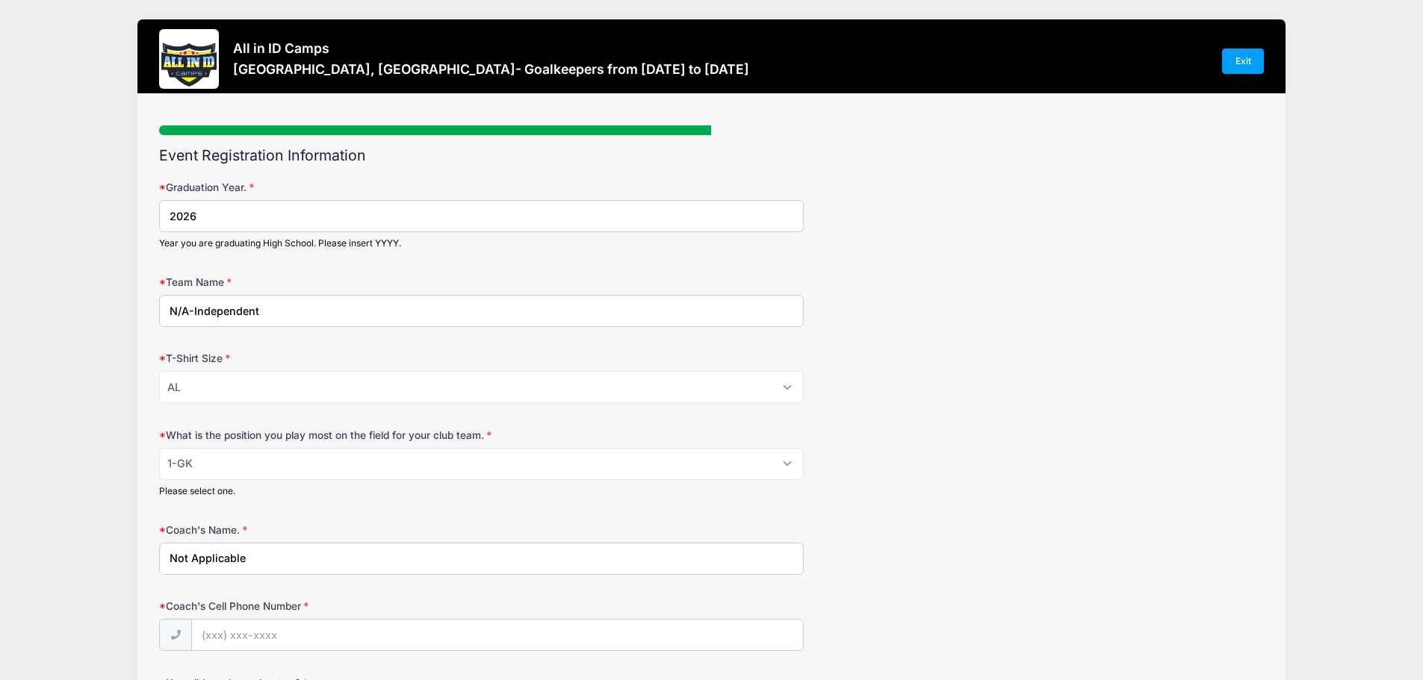
type input "Not Applicable"
click at [214, 636] on input "Coach's Cell Phone Number" at bounding box center [497, 636] width 611 height 32
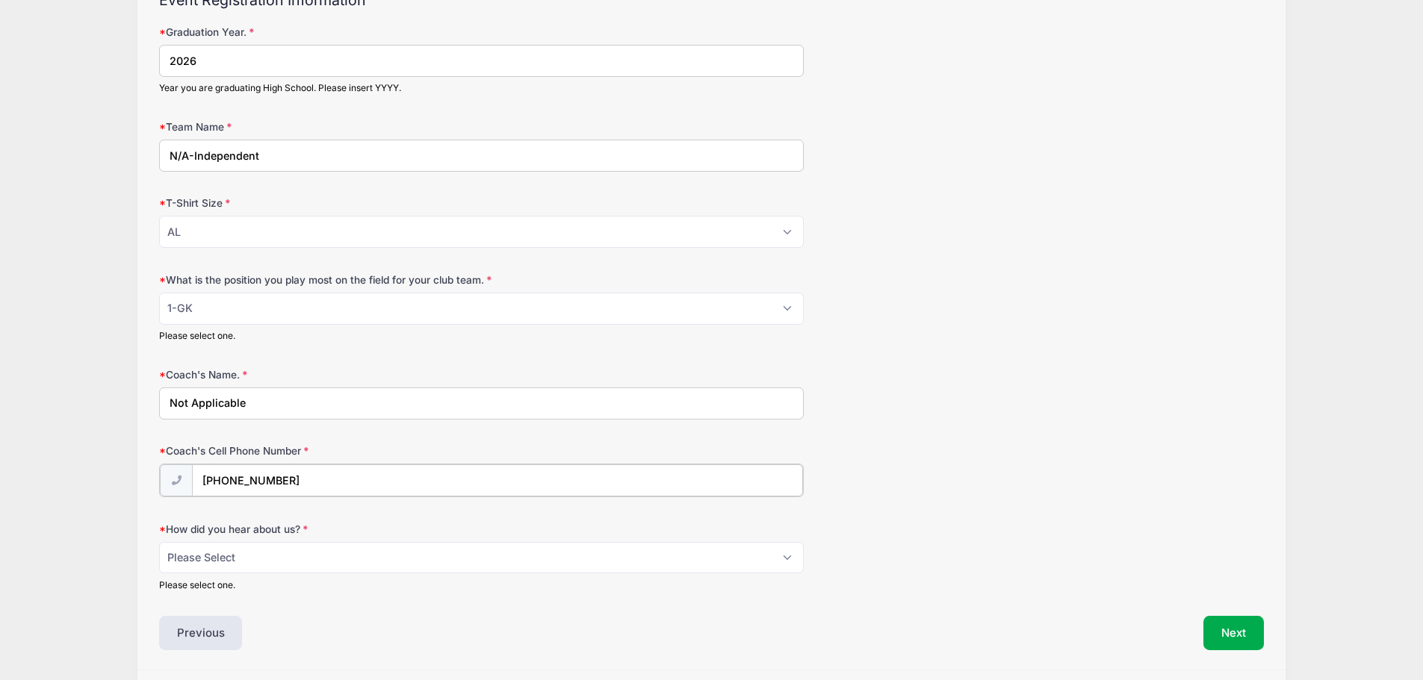
scroll to position [175, 0]
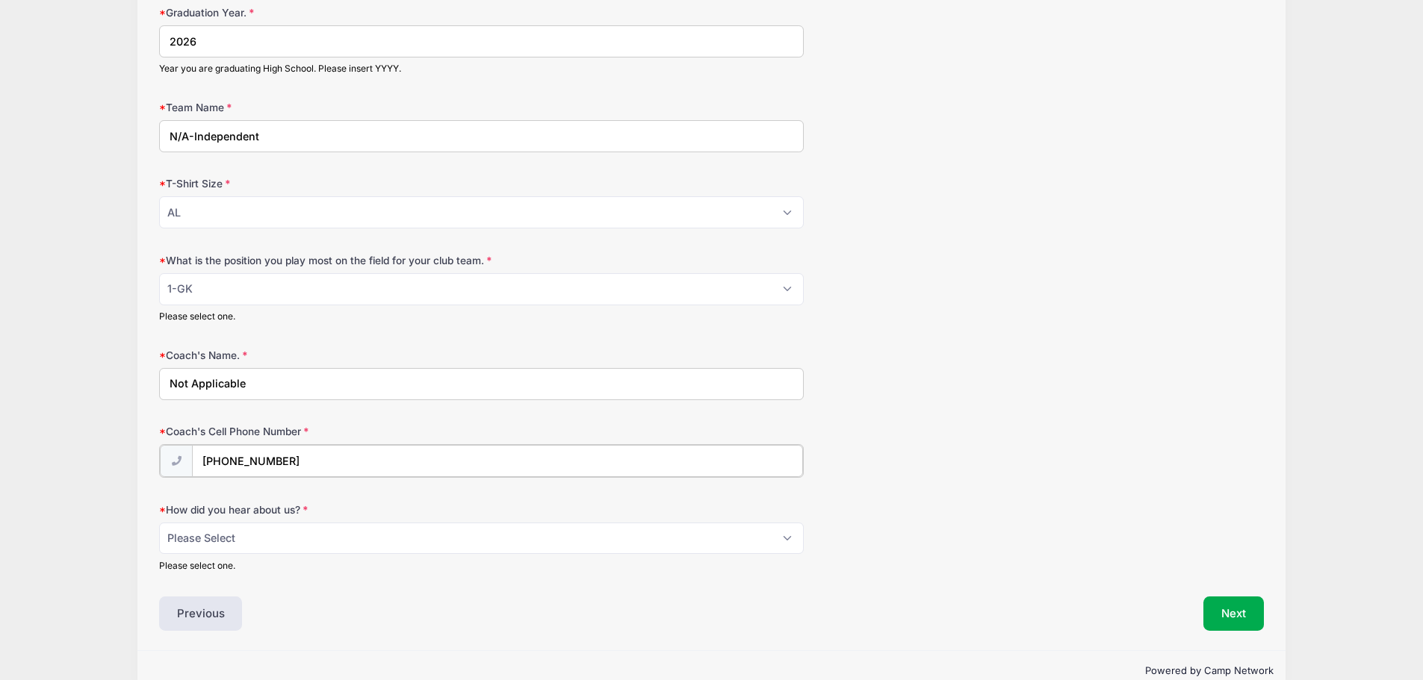
type input "(305) 903-3224"
click at [243, 547] on select "Please Select Email Website Friend Coach Facebook Instagram Google Card at Tour…" at bounding box center [481, 537] width 644 height 32
click at [159, 521] on select "Please Select Email Website Friend Coach Facebook Instagram Google Card at Tour…" at bounding box center [481, 537] width 644 height 32
click at [219, 538] on select "Please Select Email Website Friend Coach Facebook Instagram Google Card at Tour…" at bounding box center [481, 537] width 644 height 32
click at [430, 591] on div "Event Registration Information Graduation Year. 2026 Year you are graduating Hi…" at bounding box center [711, 300] width 1104 height 657
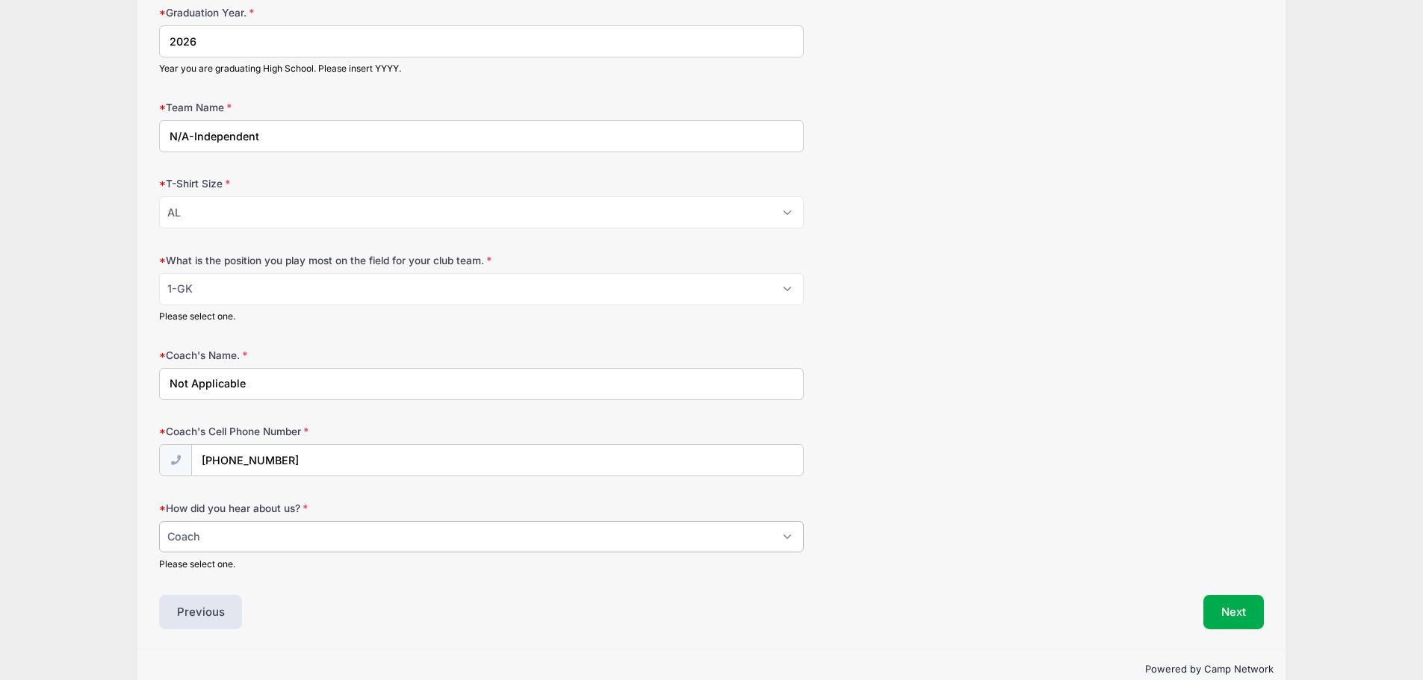
click at [790, 537] on select "Please Select Email Website Friend Coach Facebook Instagram Google Card at Tour…" at bounding box center [481, 537] width 644 height 32
select select "Email"
click at [159, 521] on select "Please Select Email Website Friend Coach Facebook Instagram Google Card at Tour…" at bounding box center [481, 537] width 644 height 32
click at [1250, 617] on button "Next" at bounding box center [1233, 612] width 60 height 34
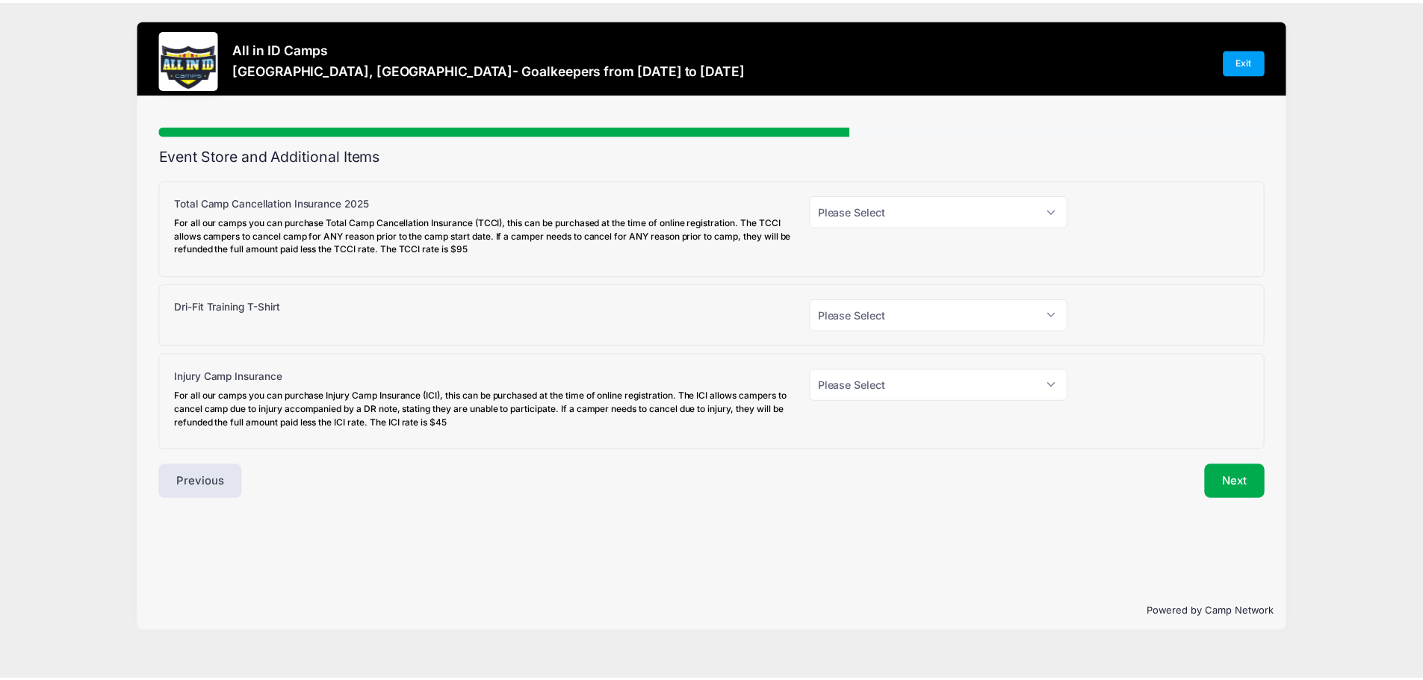
scroll to position [0, 0]
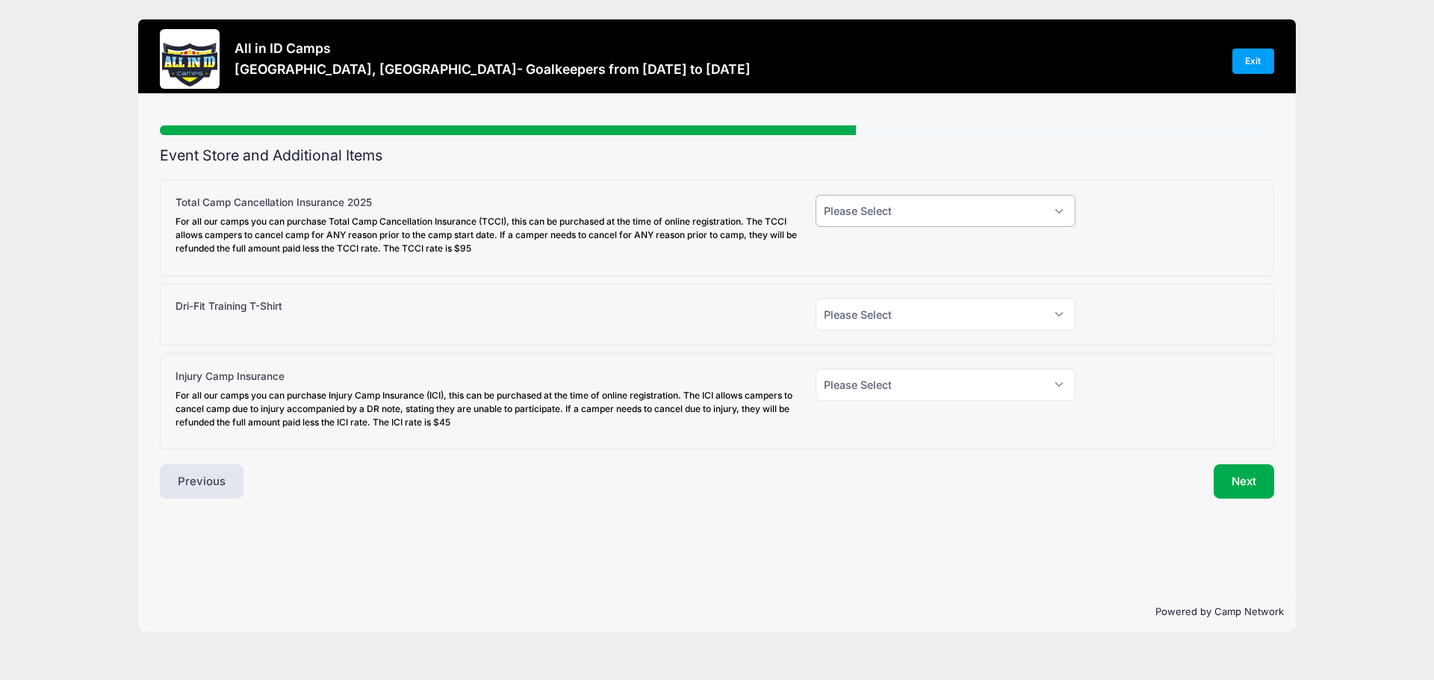
click at [919, 213] on select "Please Select Yes (+$95.00) No" at bounding box center [945, 211] width 260 height 32
click at [955, 316] on select "Please Select Yes (+$30.00) No" at bounding box center [945, 315] width 260 height 32
click at [481, 289] on div "Dri-Fit Training T-Shirt Please Select Yes (+$30.00) No" at bounding box center [717, 315] width 1114 height 63
click at [897, 384] on select "Please Select Yes (+$45.00) No" at bounding box center [945, 385] width 260 height 32
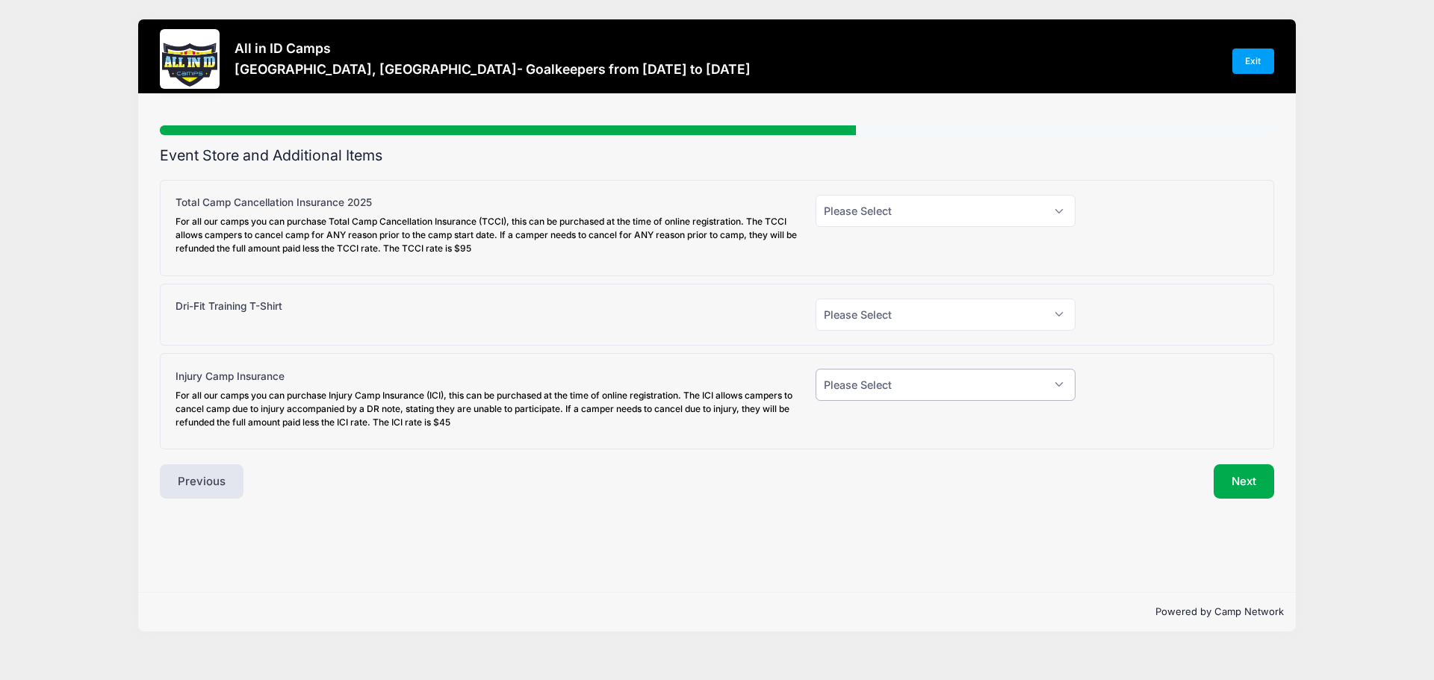
select select "0"
click at [815, 369] on select "Please Select Yes (+$45.00) No" at bounding box center [945, 385] width 260 height 32
click at [874, 311] on select "Please Select Yes (+$30.00) No" at bounding box center [945, 315] width 260 height 32
select select "0"
click at [815, 299] on select "Please Select Yes (+$30.00) No" at bounding box center [945, 315] width 260 height 32
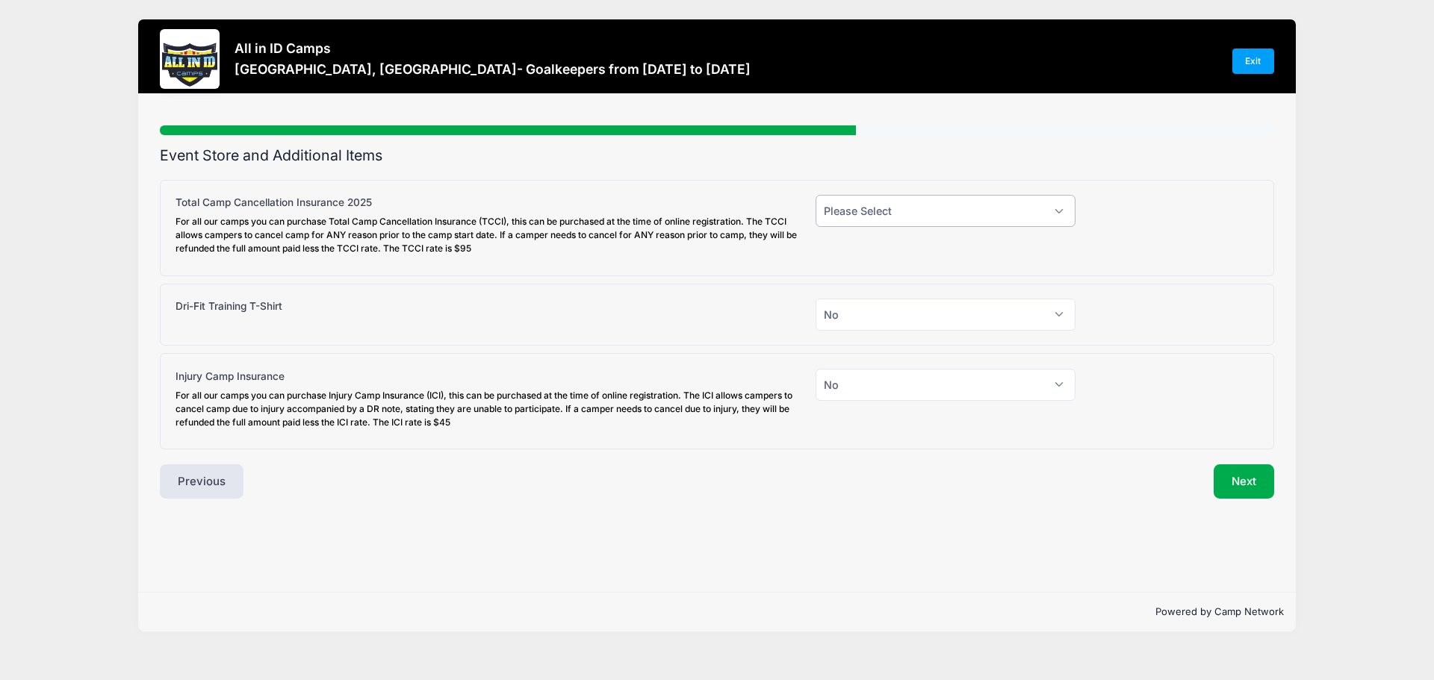
click at [863, 209] on select "Please Select Yes (+$95.00) No" at bounding box center [945, 211] width 260 height 32
select select "0"
click at [815, 195] on select "Please Select Yes (+$95.00) No" at bounding box center [945, 211] width 260 height 32
click at [1245, 481] on button "Next" at bounding box center [1243, 481] width 60 height 34
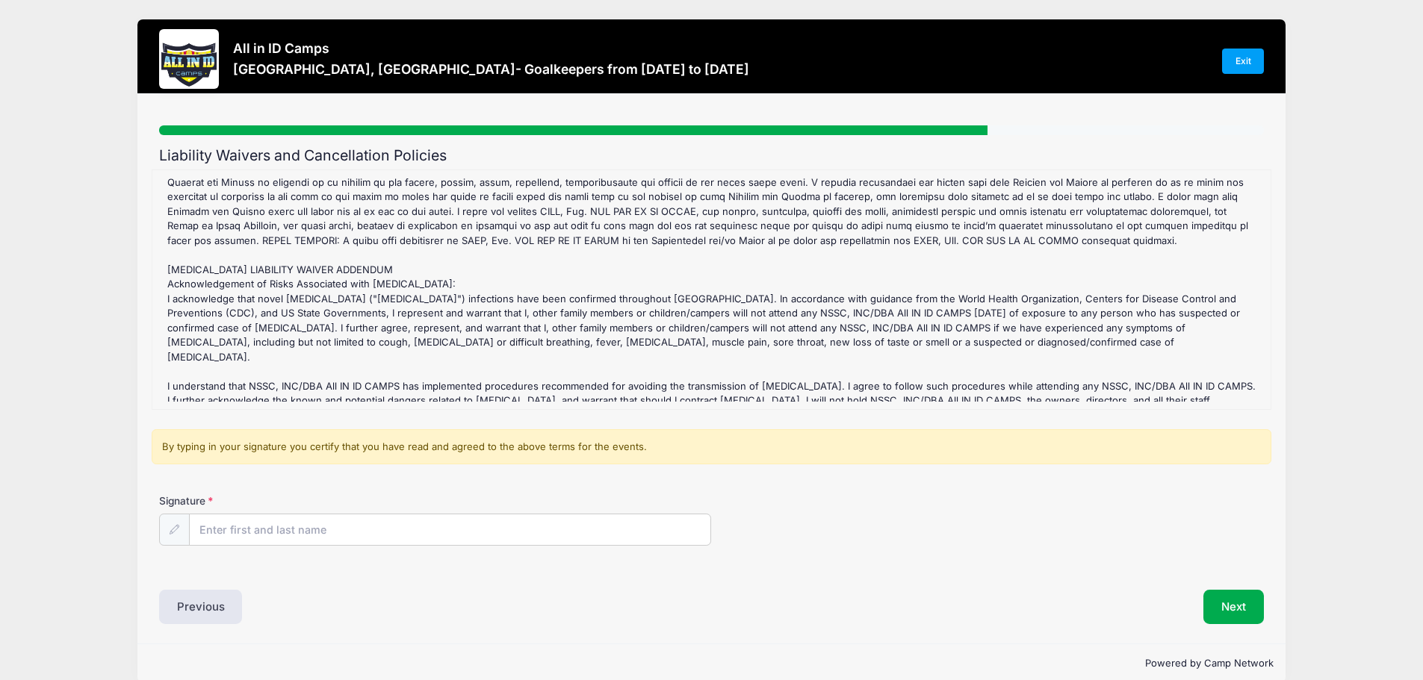
scroll to position [679, 0]
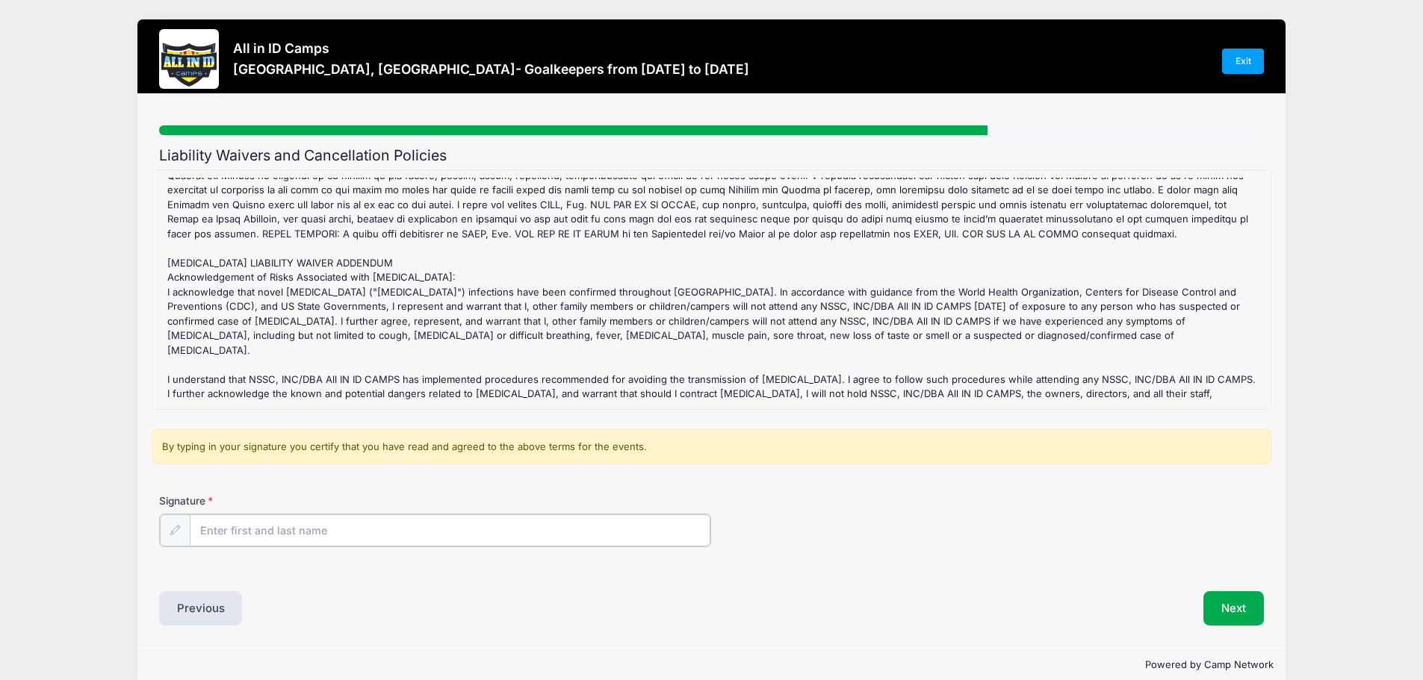
click at [231, 529] on input "Signature" at bounding box center [450, 531] width 521 height 32
type input "Linda Myers"
click at [1241, 612] on button "Next" at bounding box center [1233, 607] width 60 height 34
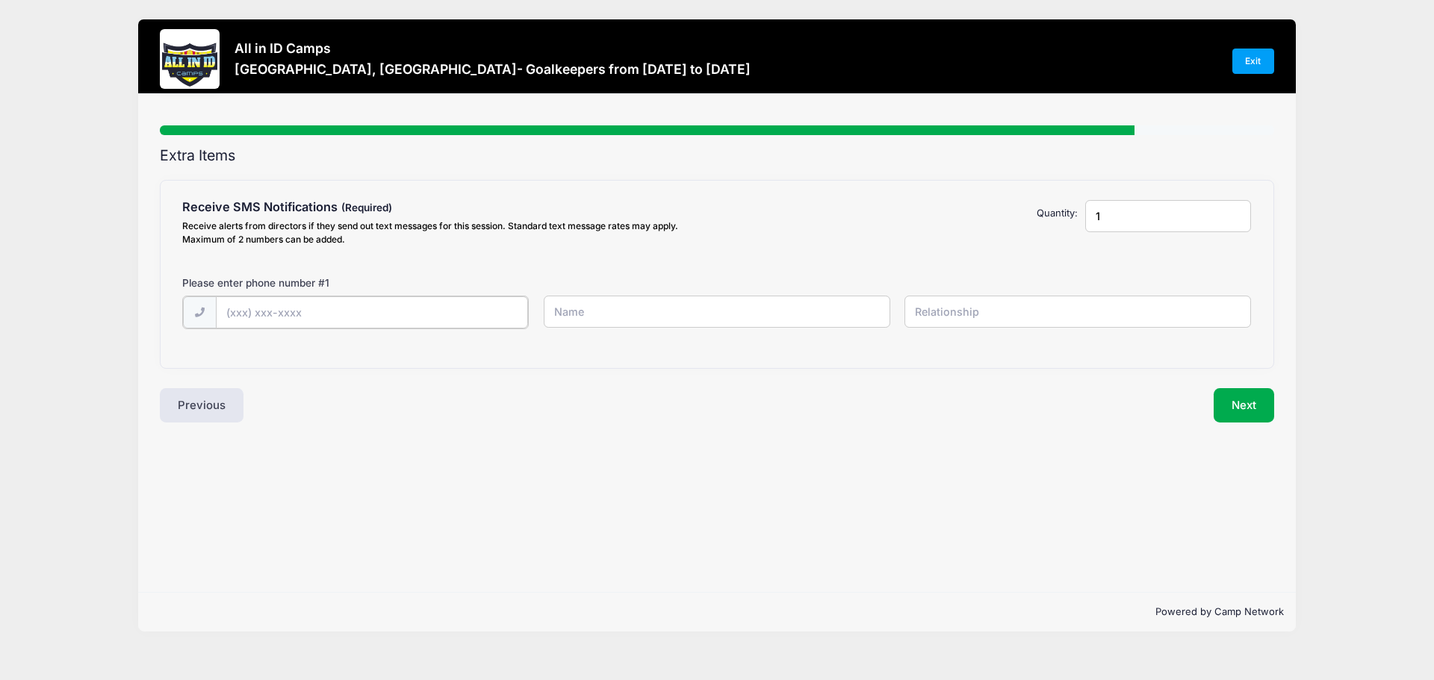
click at [267, 313] on input "text" at bounding box center [372, 312] width 313 height 32
type input "(305) 903-3224"
click at [586, 314] on input "text" at bounding box center [717, 312] width 346 height 32
type input "Linda Myers"
click at [947, 311] on input "text" at bounding box center [1077, 312] width 346 height 32
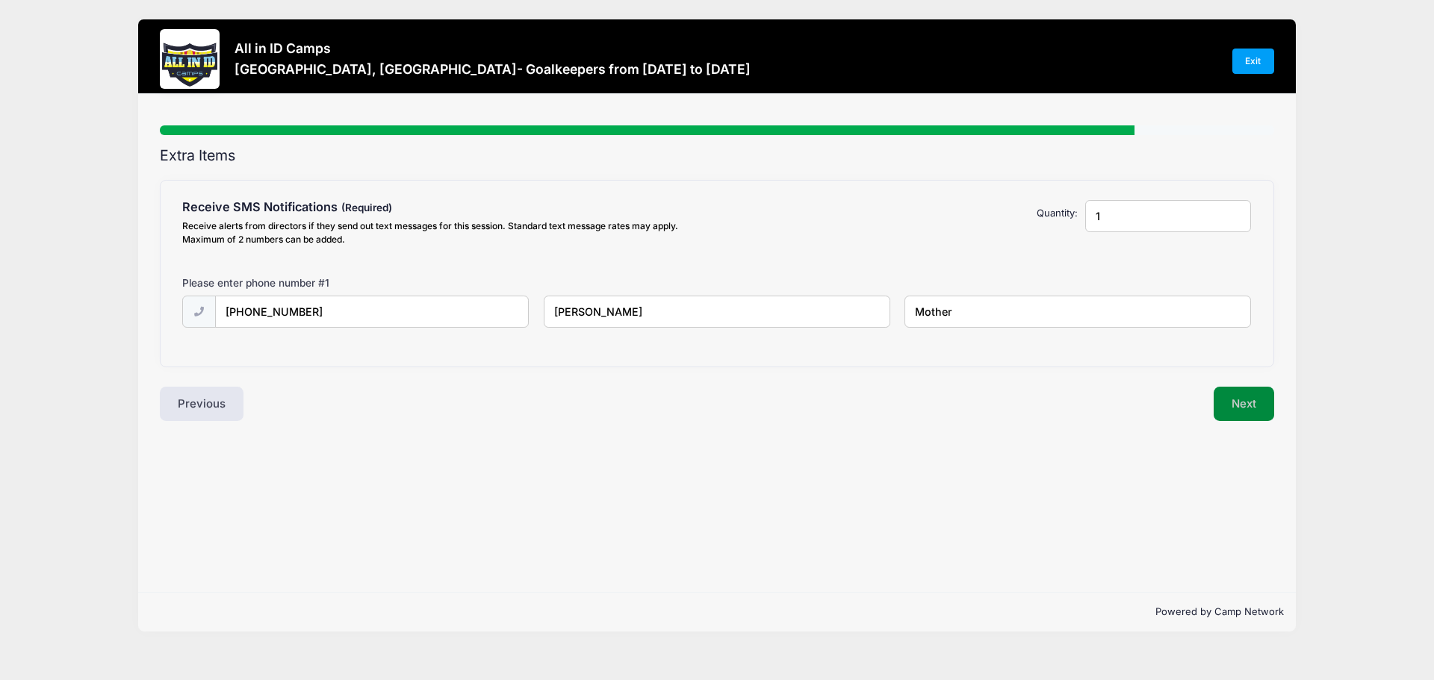
type input "Mother"
click at [1239, 402] on button "Next" at bounding box center [1243, 404] width 60 height 34
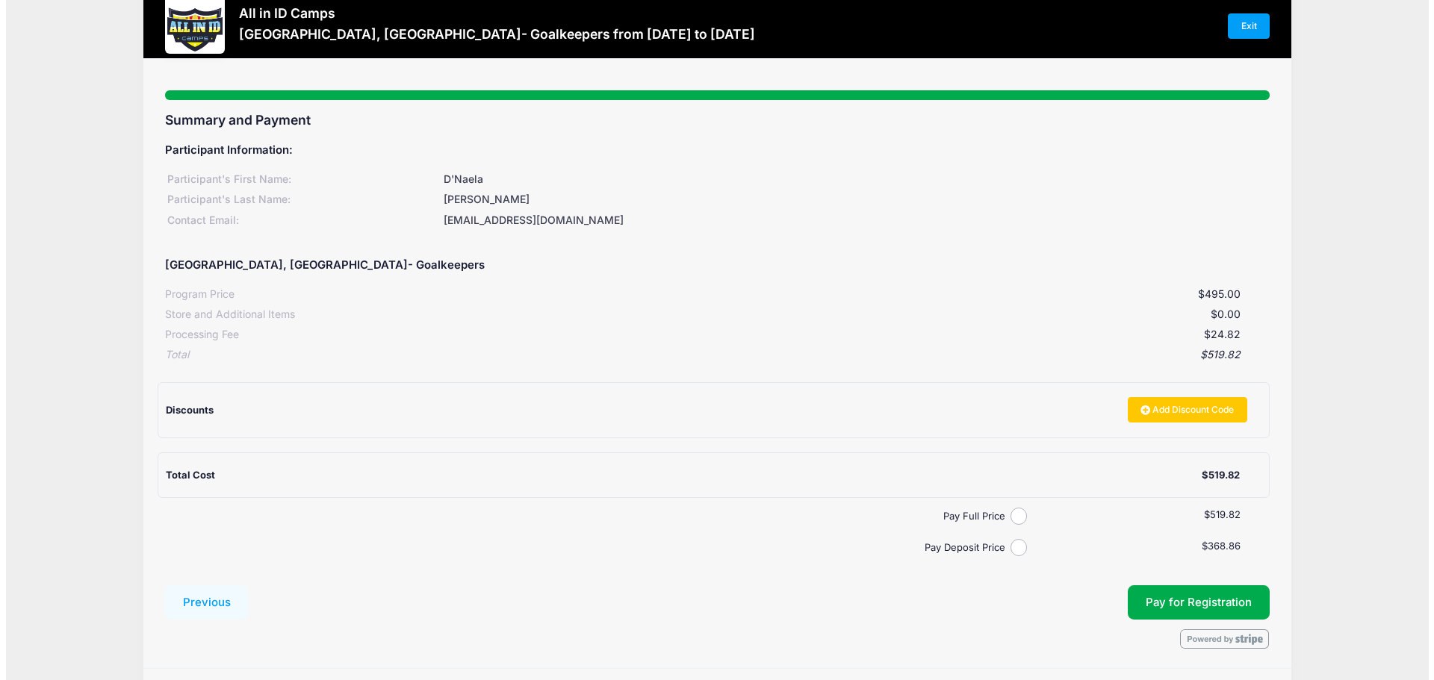
scroll to position [60, 0]
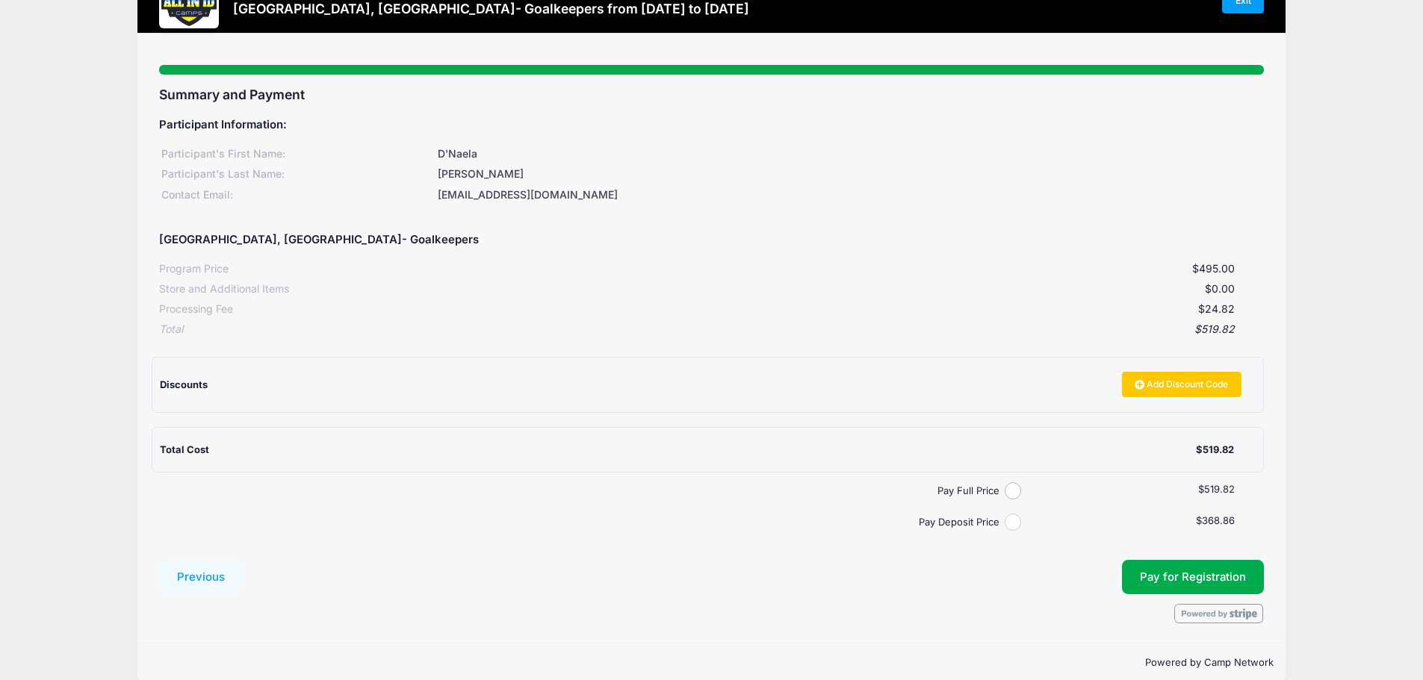
click at [1014, 524] on input "Pay Deposit Price" at bounding box center [1012, 522] width 17 height 17
radio input "true"
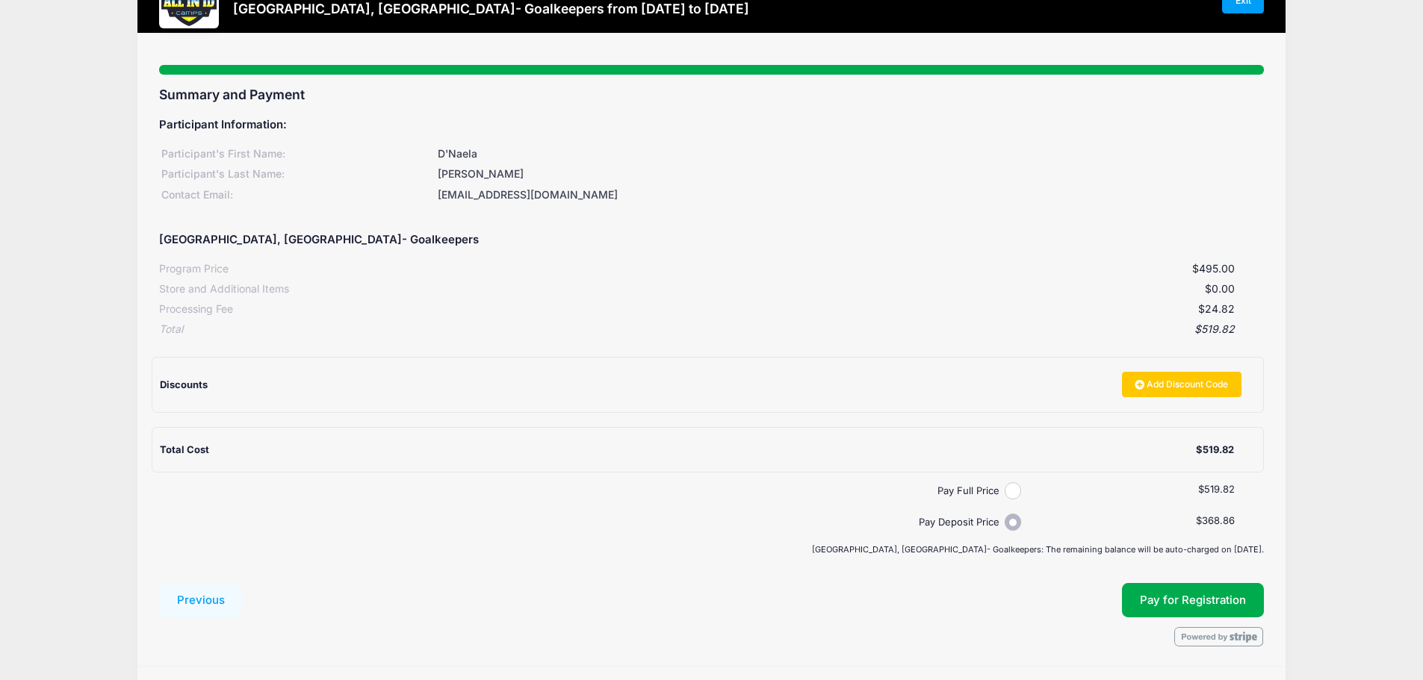
click at [1010, 496] on input "Pay Full Price" at bounding box center [1012, 490] width 17 height 17
radio input "true"
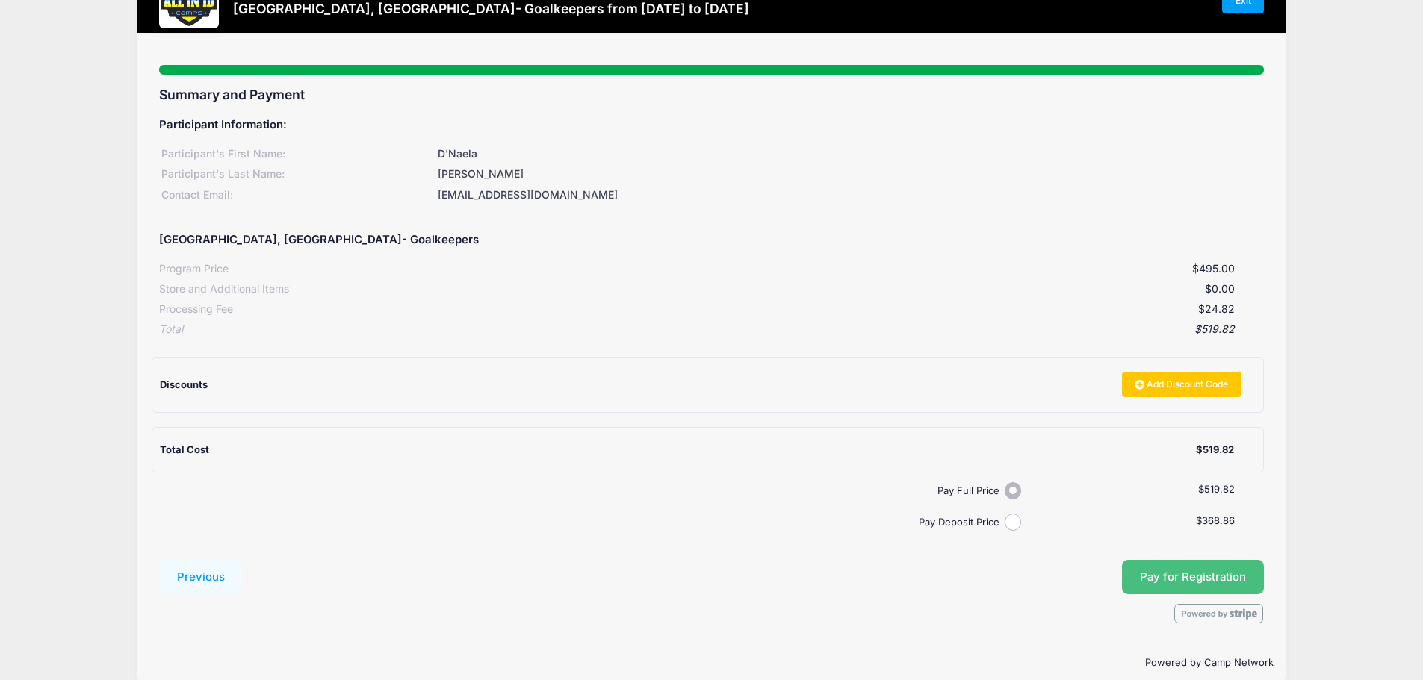
click at [1163, 572] on span "Pay for Registration" at bounding box center [1193, 577] width 106 height 13
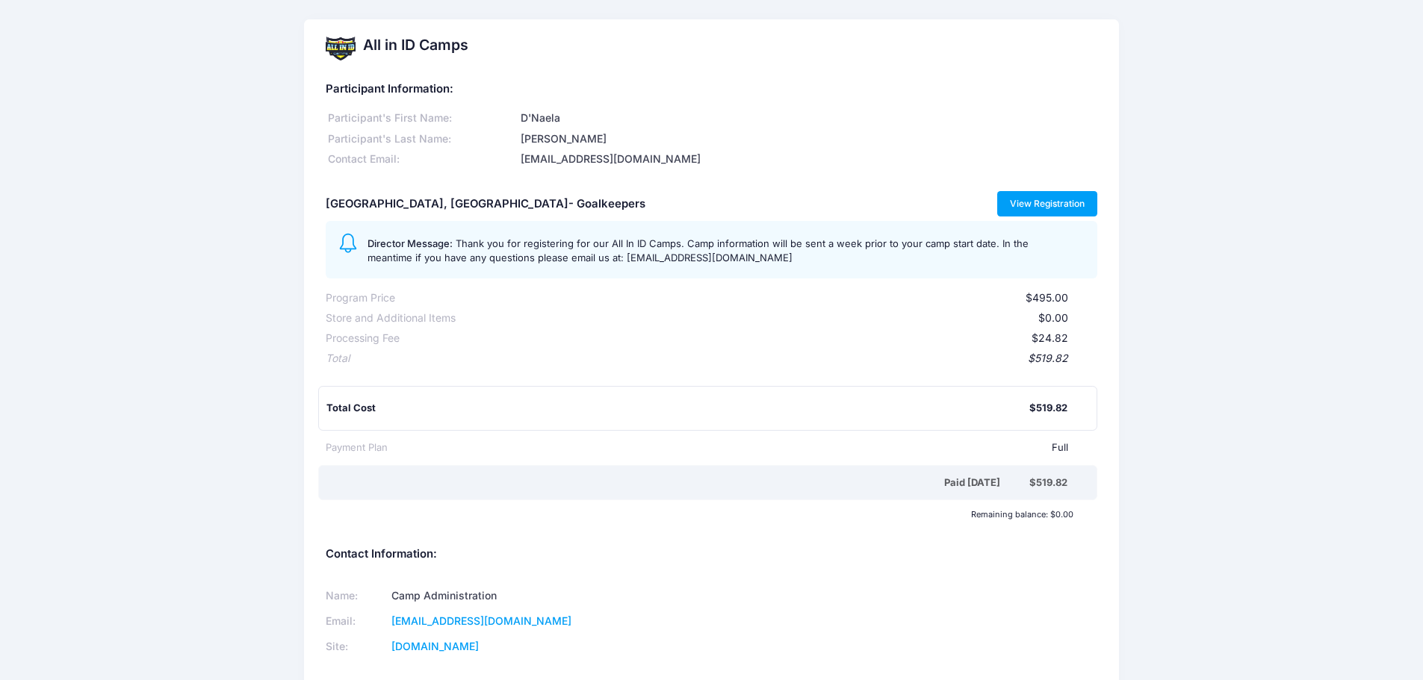
click at [1065, 207] on link "View Registration" at bounding box center [1047, 203] width 101 height 25
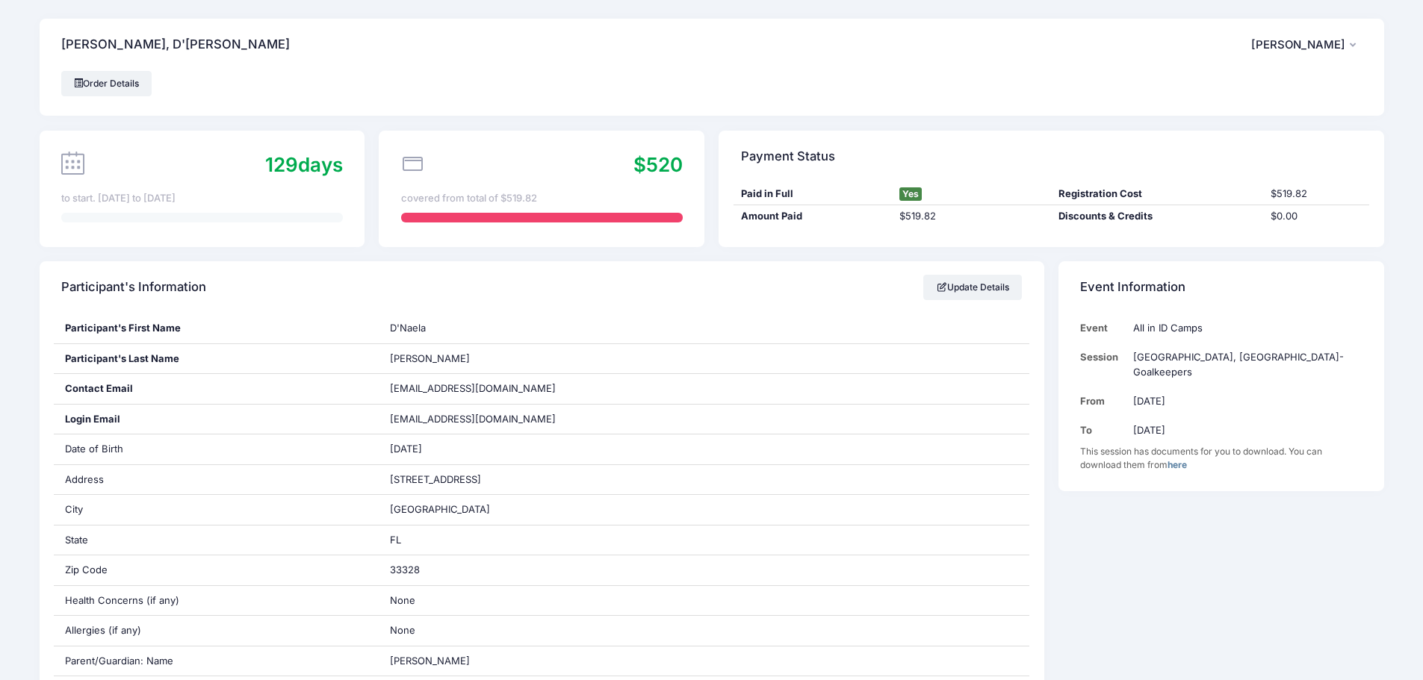
click at [1293, 41] on span "[PERSON_NAME]" at bounding box center [1298, 44] width 94 height 13
